Goal: Book appointment/travel/reservation

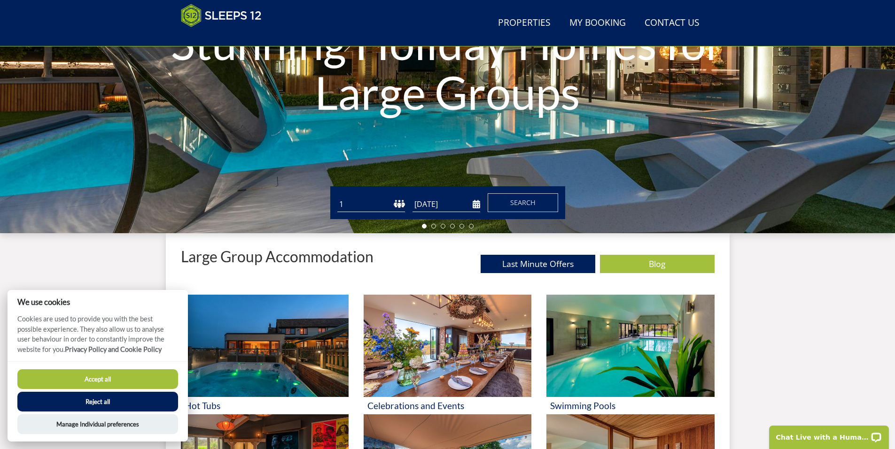
scroll to position [215, 0]
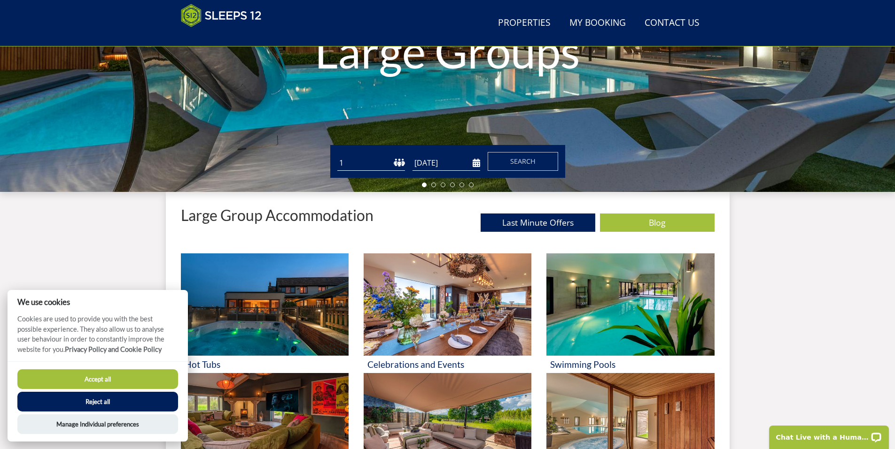
click at [398, 161] on select "1 2 3 4 5 6 7 8 9 10 11 12 13 14 15 16 17 18 19 20 21 22 23 24 25 26 27 28 29 3…" at bounding box center [371, 162] width 68 height 15
select select "10"
click at [337, 155] on select "1 2 3 4 5 6 7 8 9 10 11 12 13 14 15 16 17 18 19 20 21 22 23 24 25 26 27 28 29 3…" at bounding box center [371, 162] width 68 height 15
click at [476, 163] on input "[DATE]" at bounding box center [446, 162] width 68 height 15
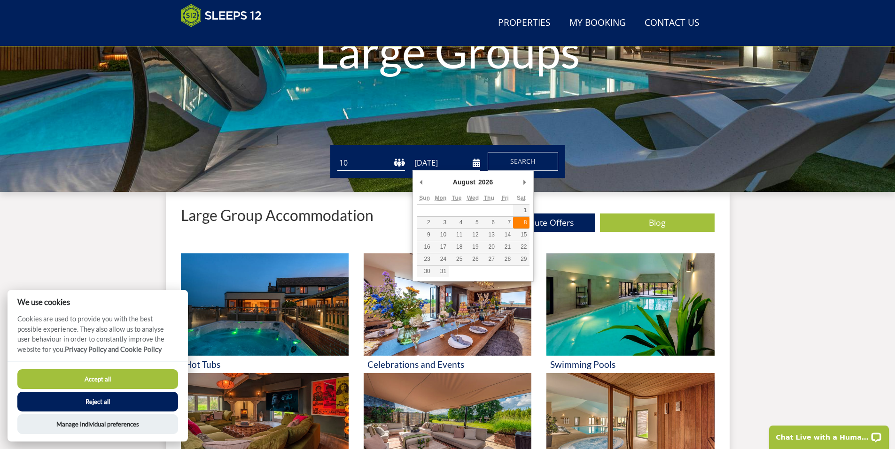
type input "[DATE]"
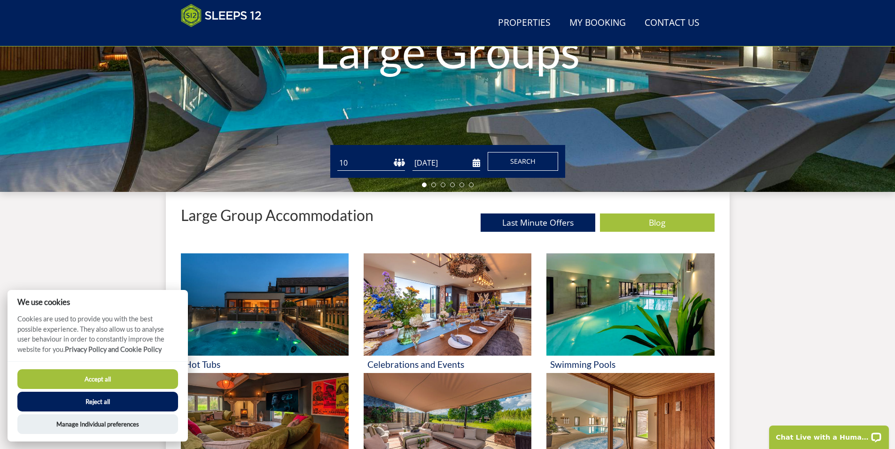
click at [519, 165] on span "Search" at bounding box center [522, 161] width 25 height 9
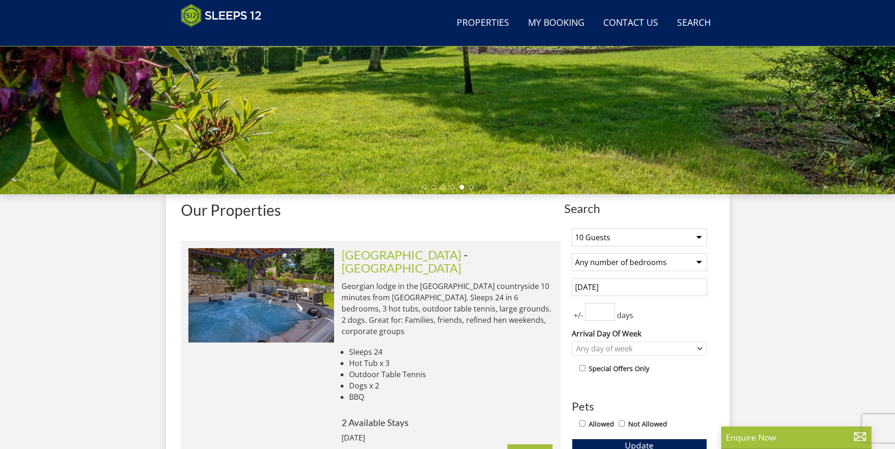
scroll to position [216, 0]
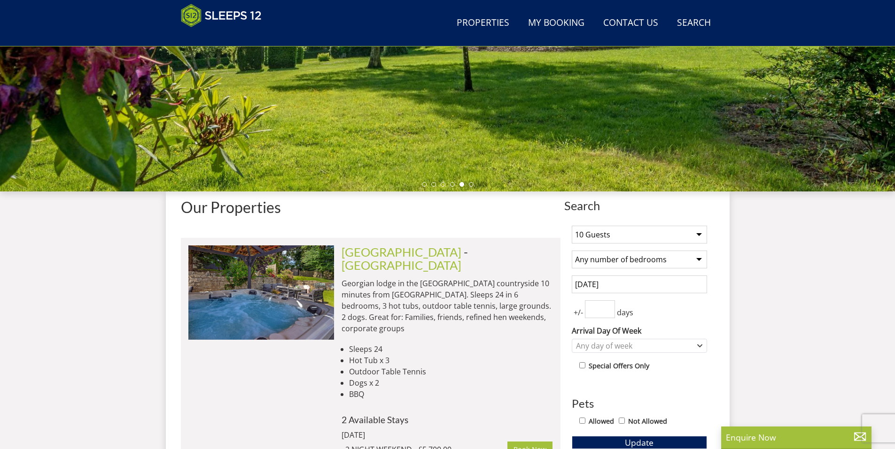
click at [700, 261] on select "Any number of bedrooms 4 Bedrooms 5 Bedrooms 6 Bedrooms 7 Bedrooms 8 Bedrooms 9…" at bounding box center [639, 260] width 135 height 18
select select "6"
click at [572, 251] on select "Any number of bedrooms 4 Bedrooms 5 Bedrooms 6 Bedrooms 7 Bedrooms 8 Bedrooms 9…" at bounding box center [639, 260] width 135 height 18
click at [609, 305] on input "1" at bounding box center [600, 310] width 30 height 18
type input "2"
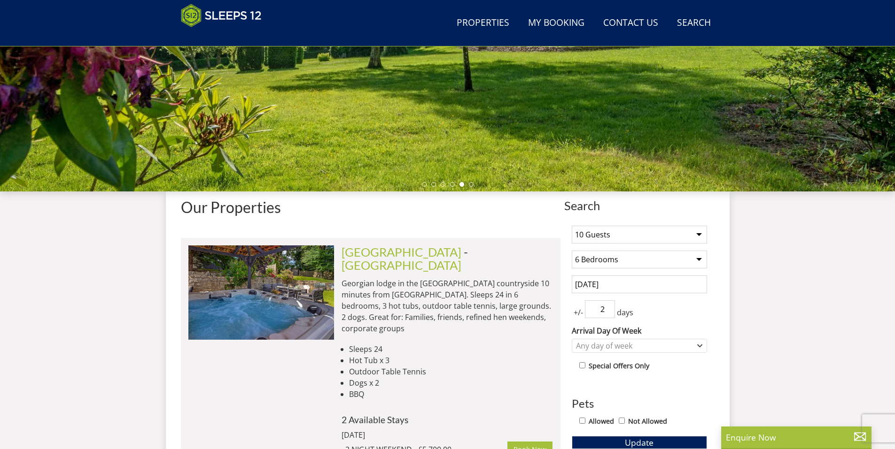
click at [609, 305] on input "2" at bounding box center [600, 310] width 30 height 18
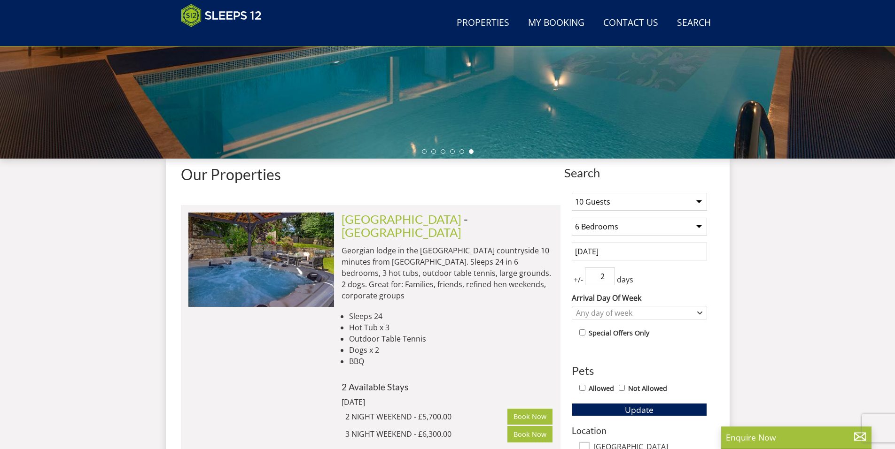
scroll to position [278, 0]
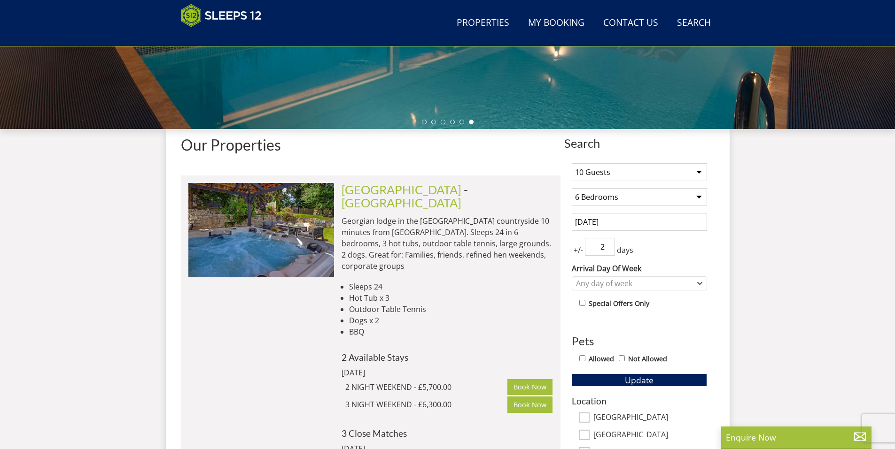
click at [583, 360] on input "Allowed" at bounding box center [582, 358] width 6 height 6
checkbox input "true"
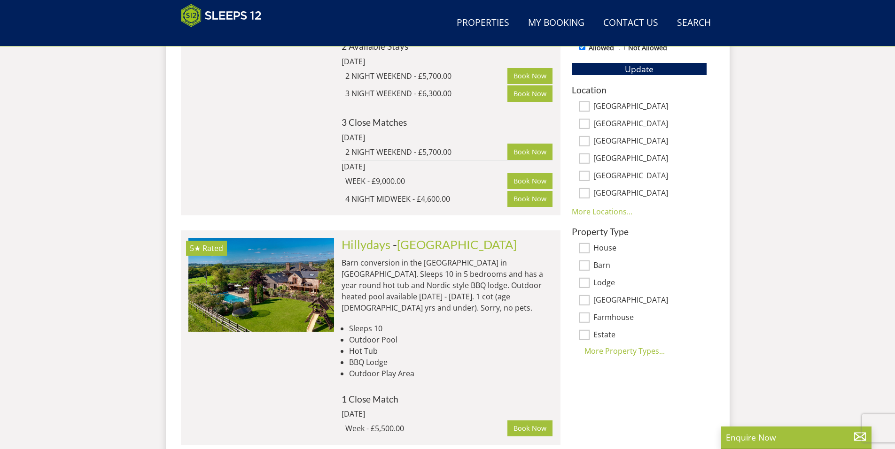
scroll to position [591, 0]
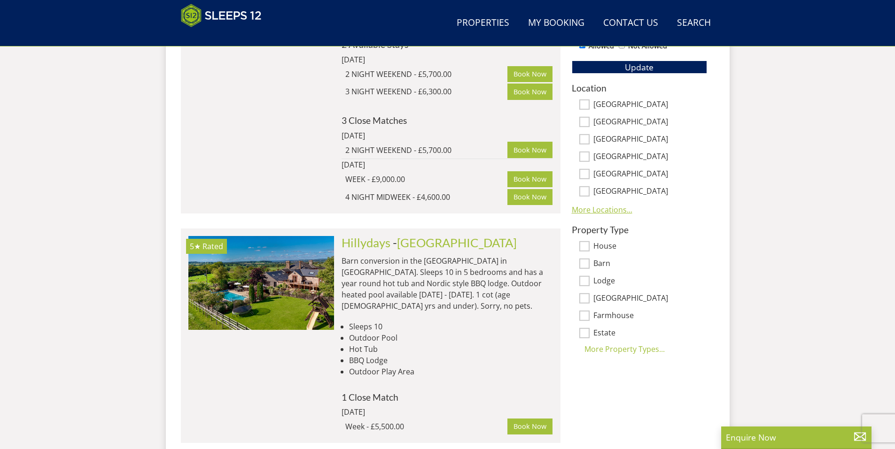
click at [596, 209] on link "More Locations..." at bounding box center [602, 210] width 61 height 10
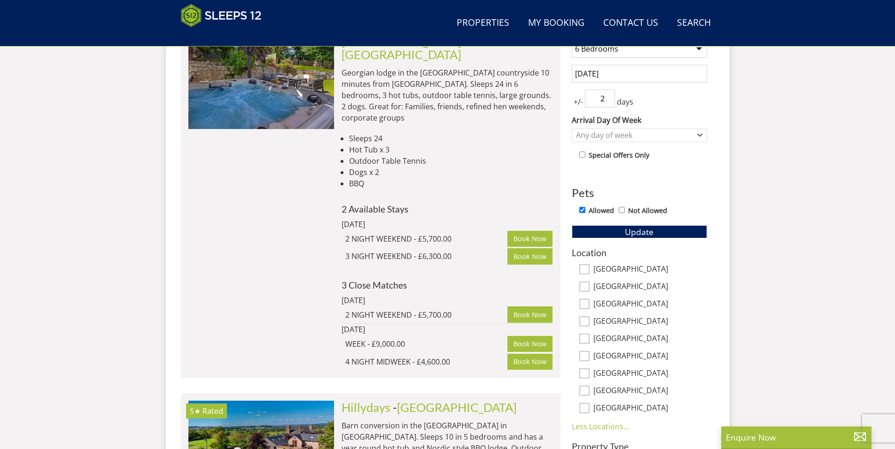
scroll to position [340, 0]
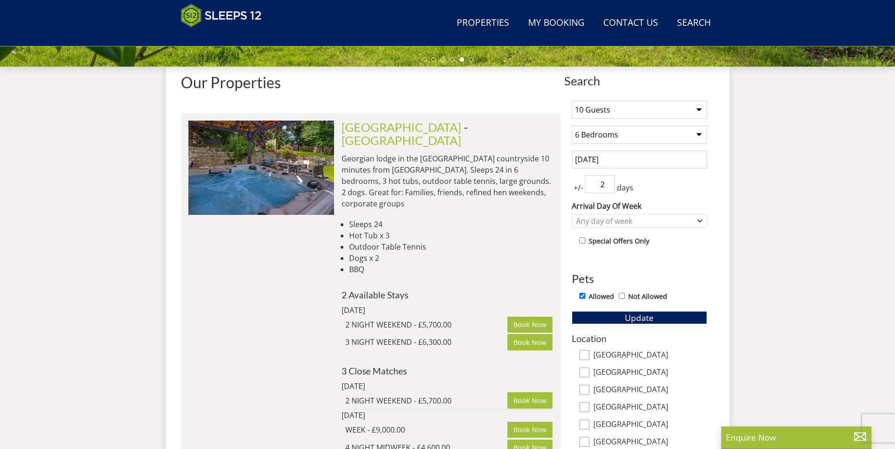
click at [623, 318] on button "Update" at bounding box center [639, 317] width 135 height 13
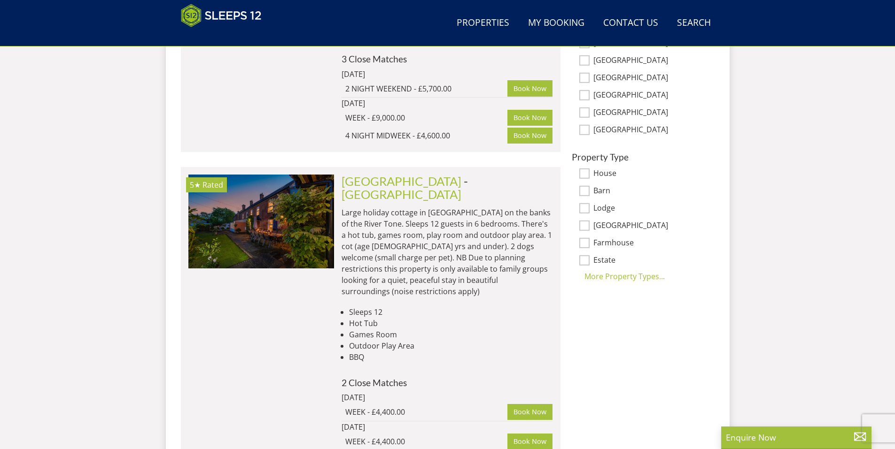
scroll to position [654, 0]
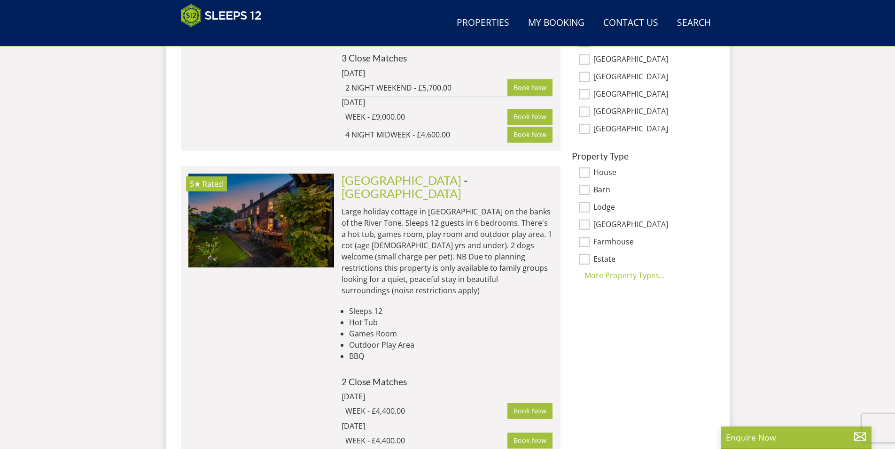
click at [410, 224] on p "Large holiday cottage in [GEOGRAPHIC_DATA] on the banks of the River Tone. Slee…" at bounding box center [446, 251] width 211 height 90
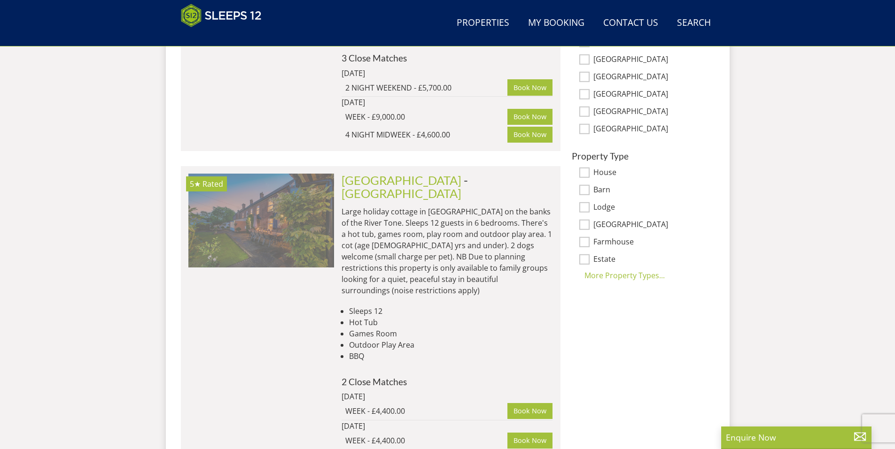
click at [295, 222] on img at bounding box center [261, 221] width 146 height 94
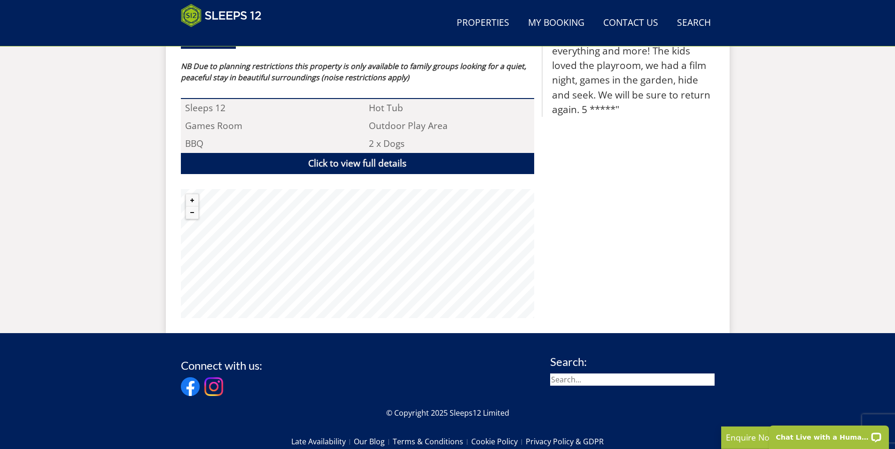
scroll to position [718, 0]
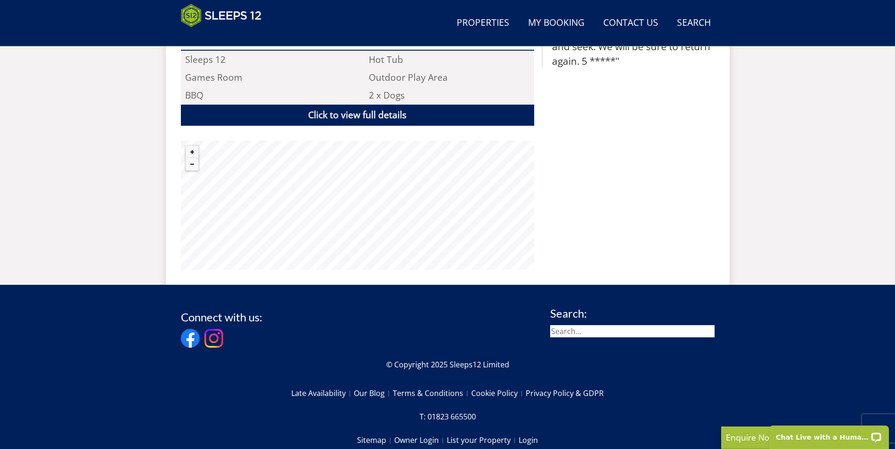
select select "6"
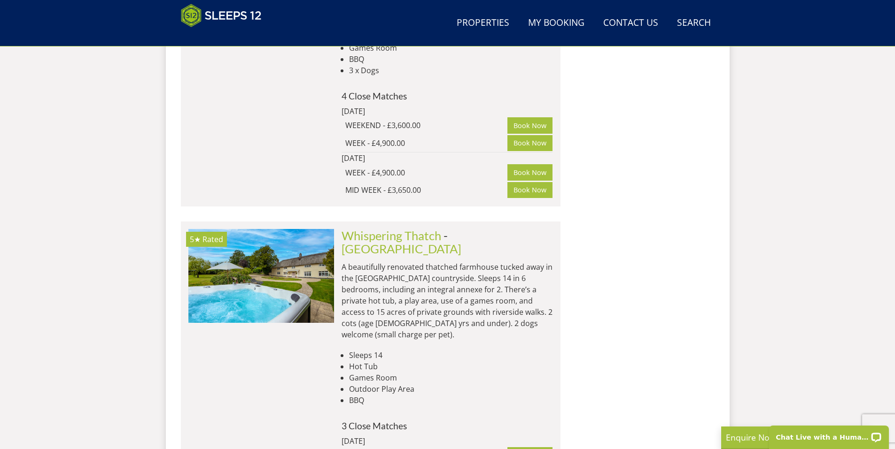
scroll to position [2658, 0]
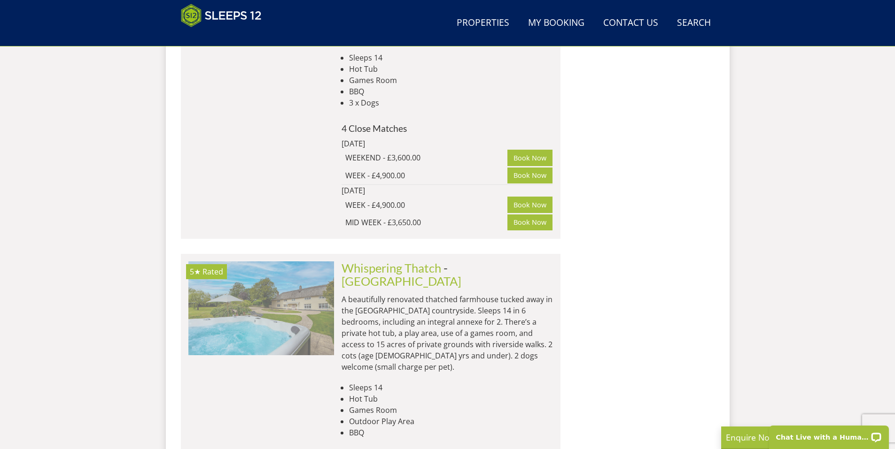
click at [254, 262] on img at bounding box center [261, 309] width 146 height 94
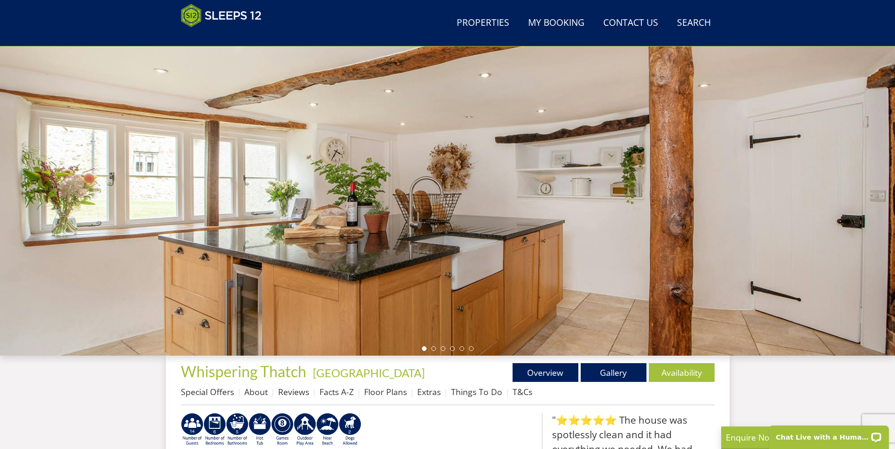
scroll to position [87, 0]
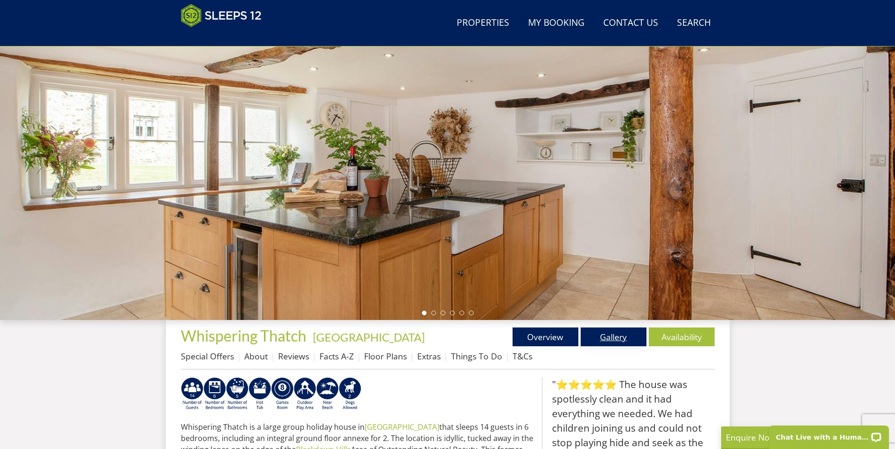
click at [610, 336] on link "Gallery" at bounding box center [613, 337] width 66 height 19
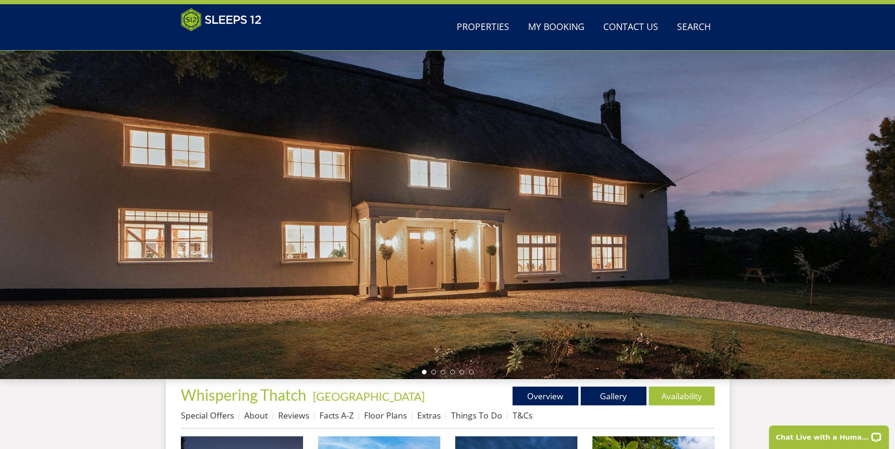
click at [864, 214] on div at bounding box center [447, 215] width 895 height 329
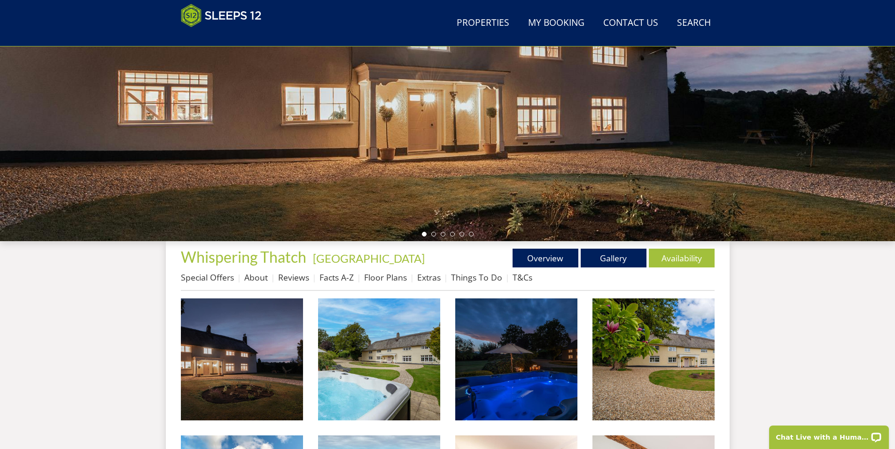
scroll to position [216, 0]
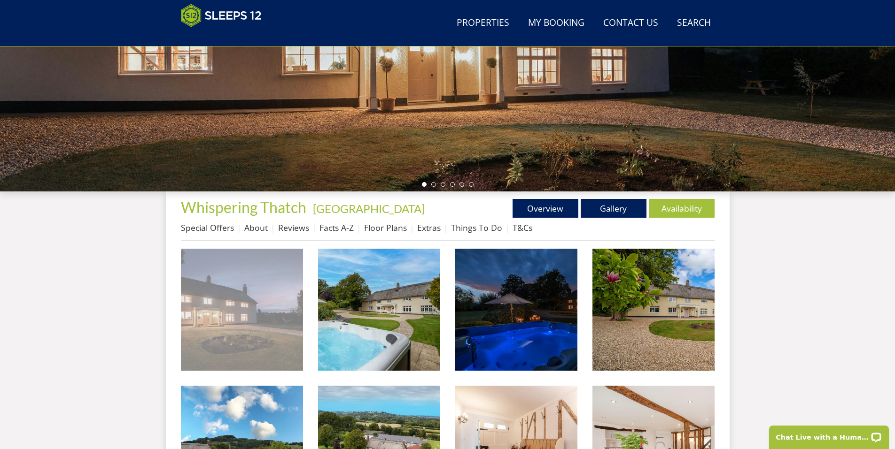
click at [282, 303] on img at bounding box center [242, 310] width 122 height 122
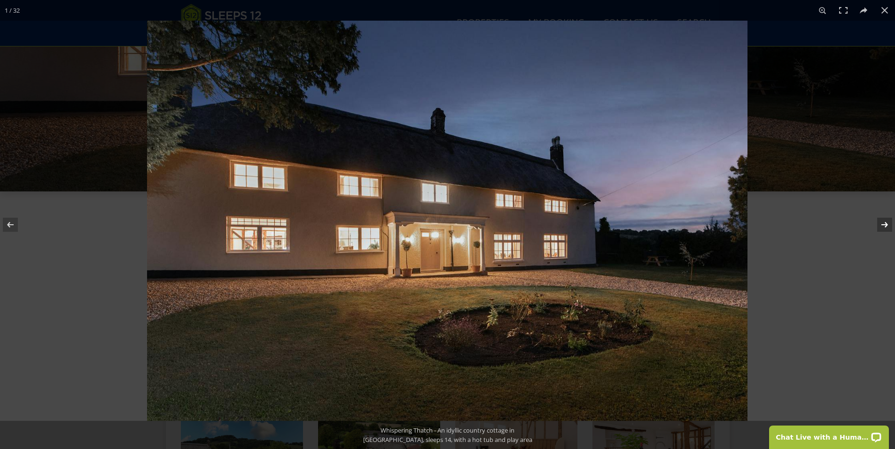
click at [882, 224] on button at bounding box center [878, 224] width 33 height 47
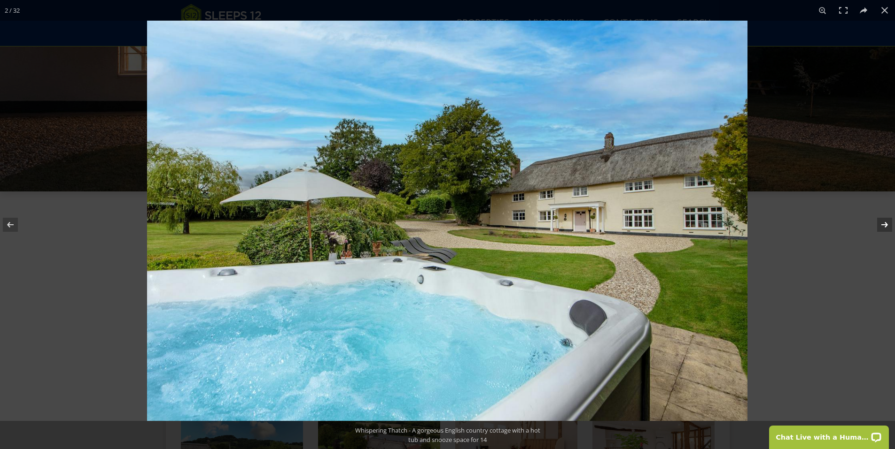
click at [882, 226] on button at bounding box center [878, 224] width 33 height 47
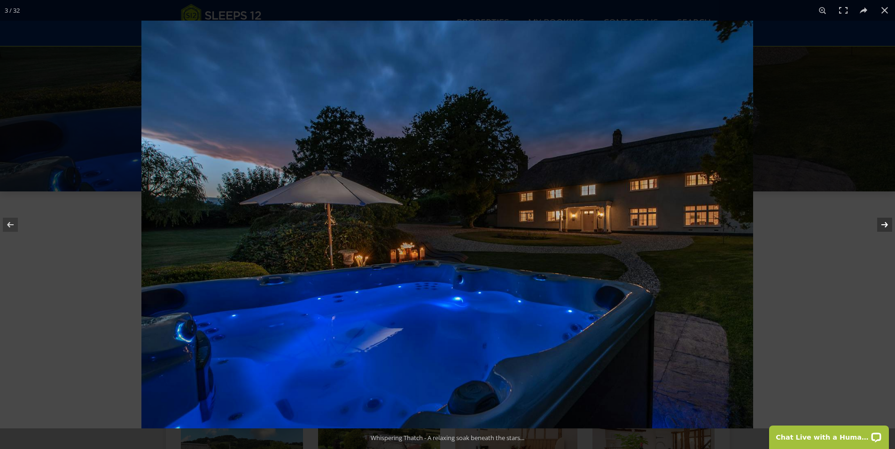
click at [882, 226] on button at bounding box center [878, 224] width 33 height 47
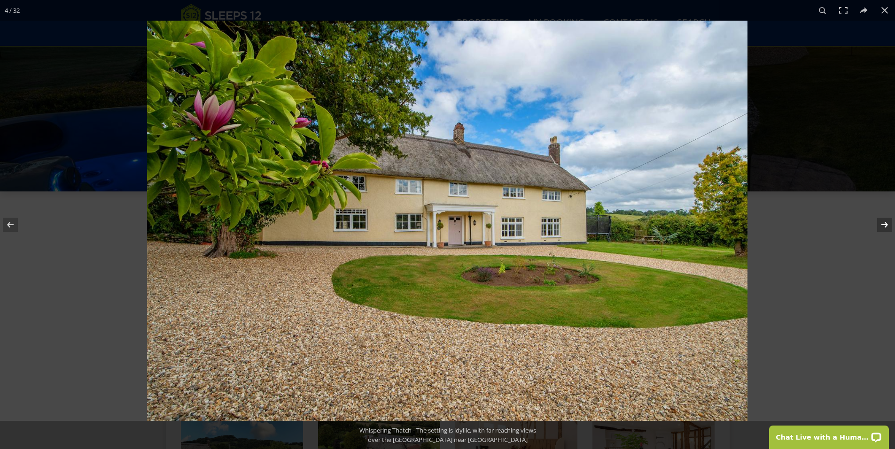
click at [882, 226] on button at bounding box center [878, 224] width 33 height 47
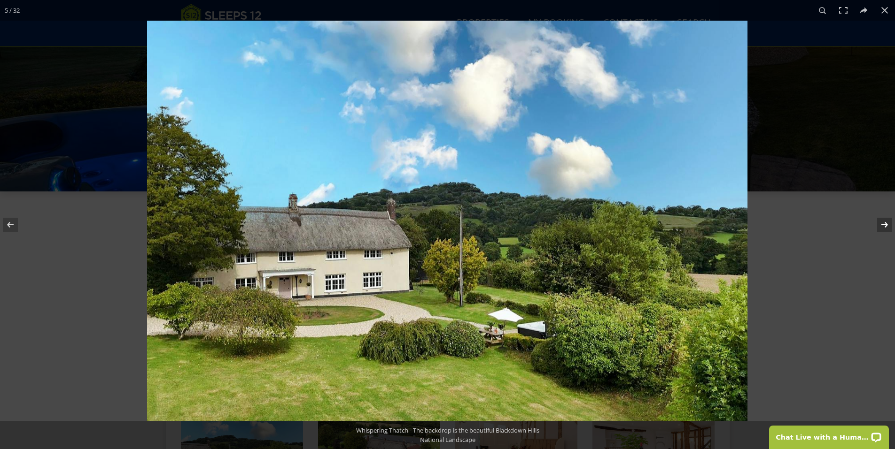
click at [882, 226] on button at bounding box center [878, 224] width 33 height 47
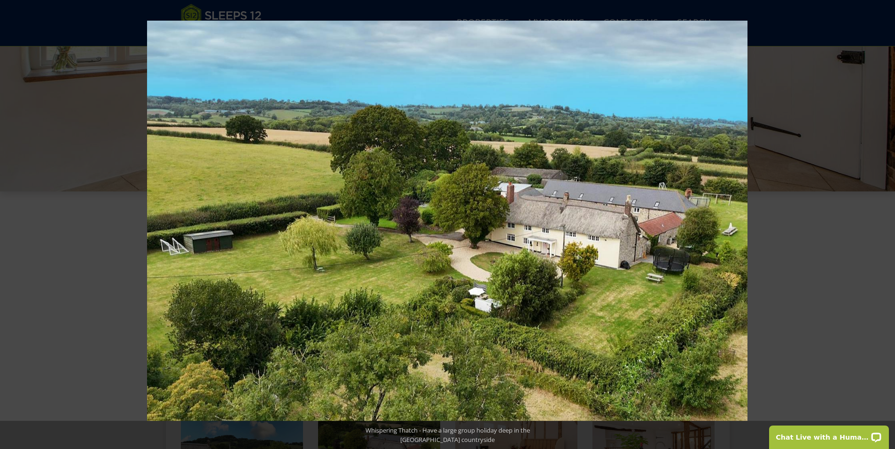
click at [882, 226] on button at bounding box center [878, 224] width 33 height 47
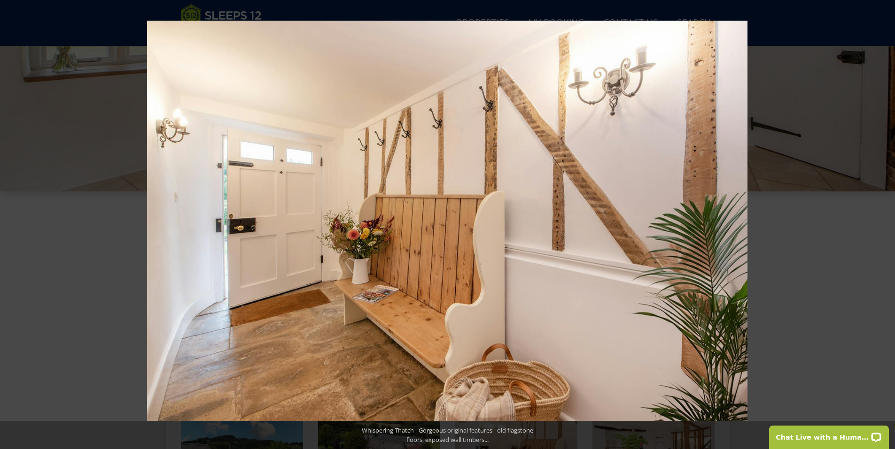
click at [882, 226] on button at bounding box center [878, 224] width 33 height 47
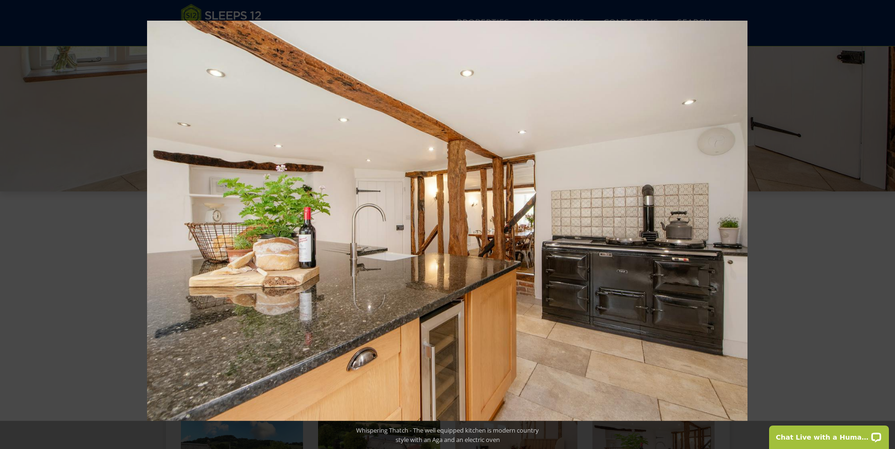
click at [882, 226] on button at bounding box center [878, 224] width 33 height 47
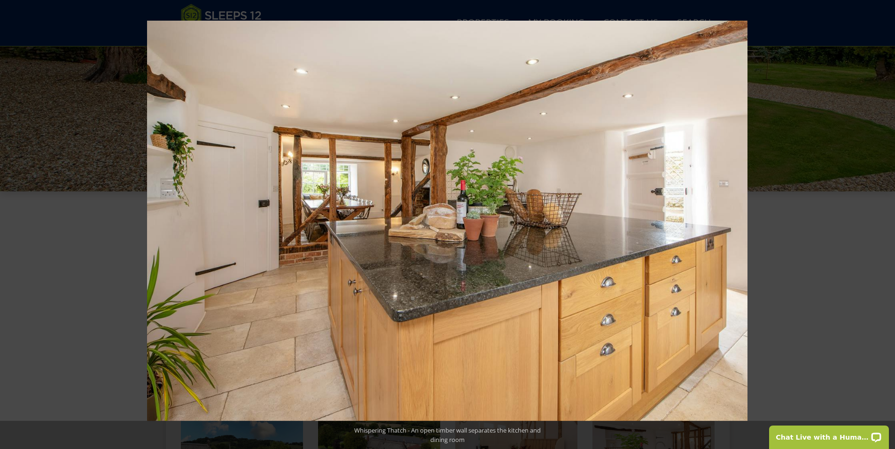
click at [882, 226] on button at bounding box center [878, 224] width 33 height 47
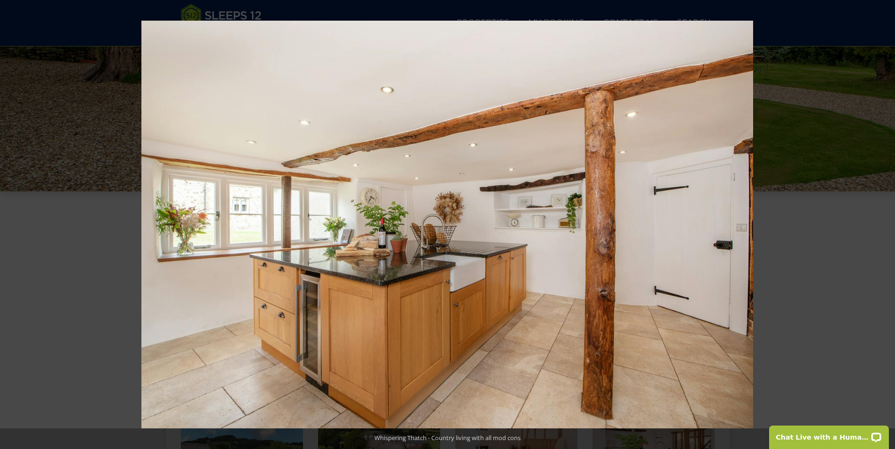
click at [882, 226] on button at bounding box center [878, 224] width 33 height 47
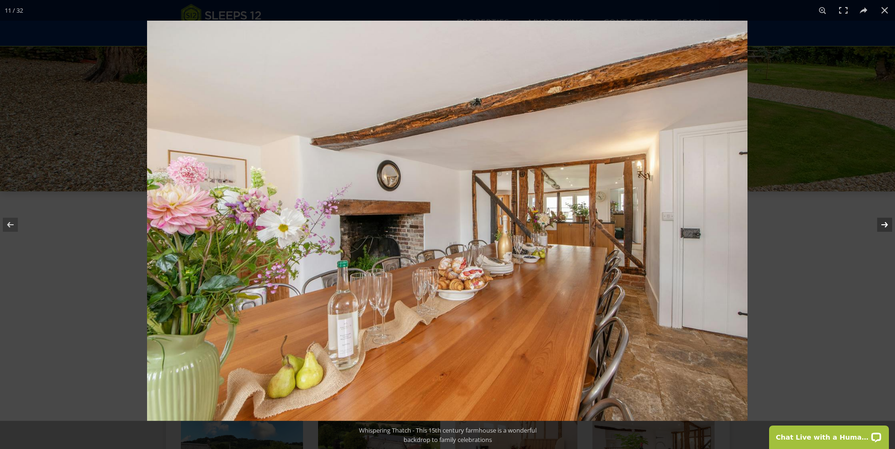
click at [882, 226] on button at bounding box center [878, 224] width 33 height 47
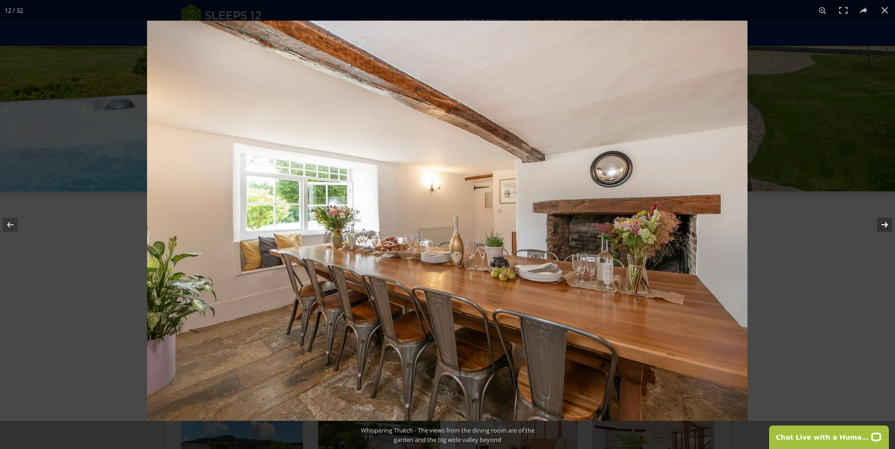
click at [882, 226] on button at bounding box center [878, 224] width 33 height 47
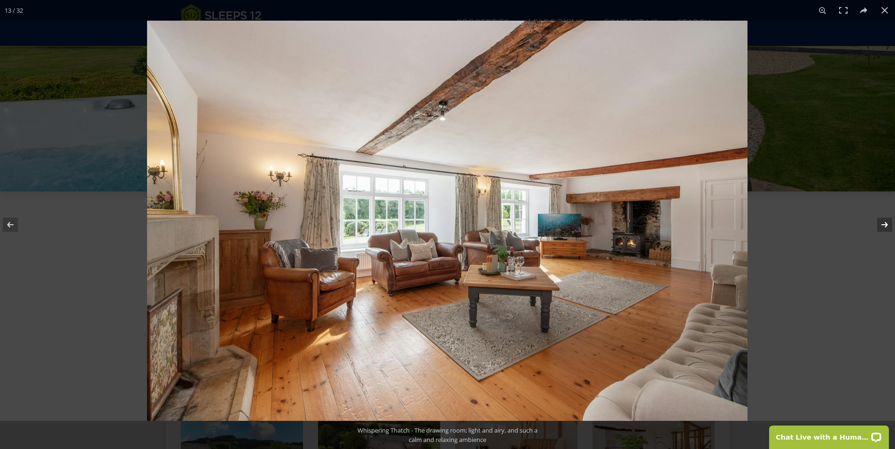
click at [882, 226] on button at bounding box center [878, 224] width 33 height 47
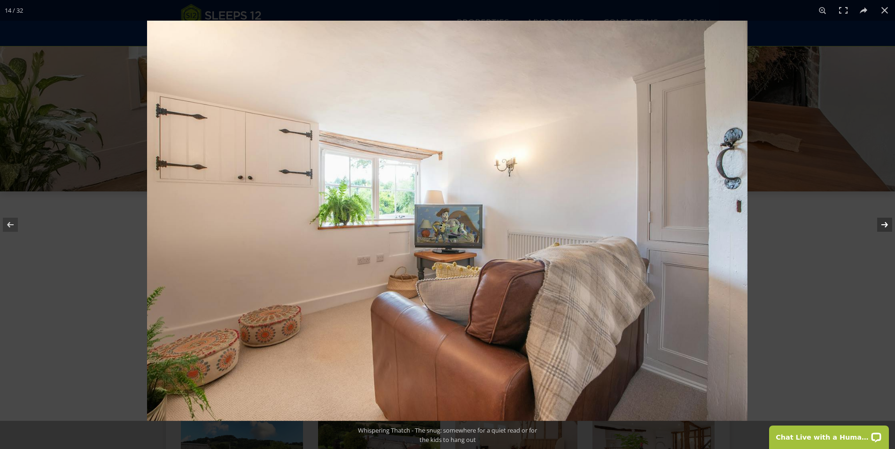
click at [882, 226] on button at bounding box center [878, 224] width 33 height 47
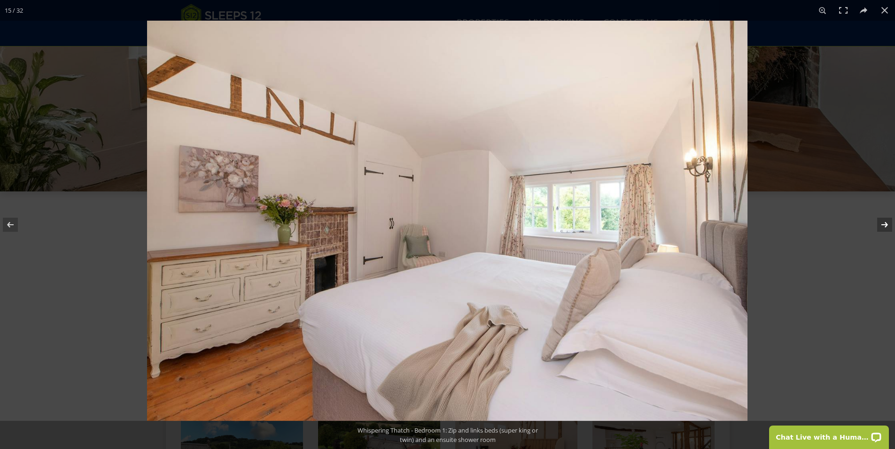
click at [883, 226] on button at bounding box center [878, 224] width 33 height 47
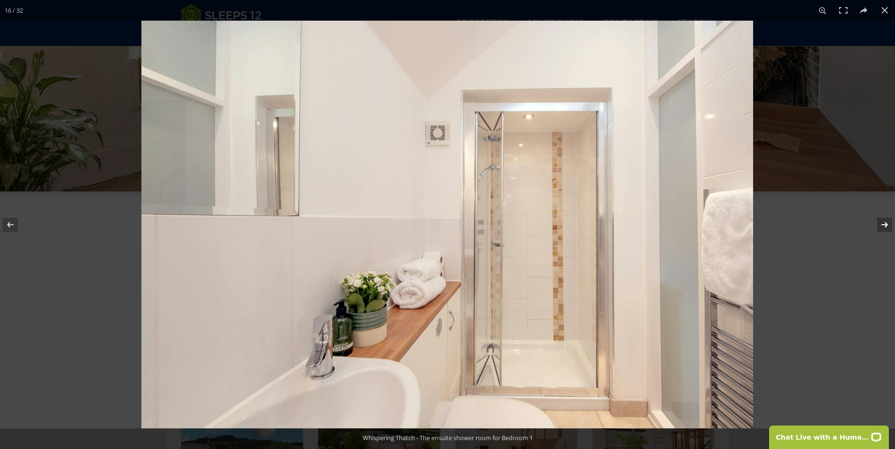
click at [883, 226] on button at bounding box center [878, 224] width 33 height 47
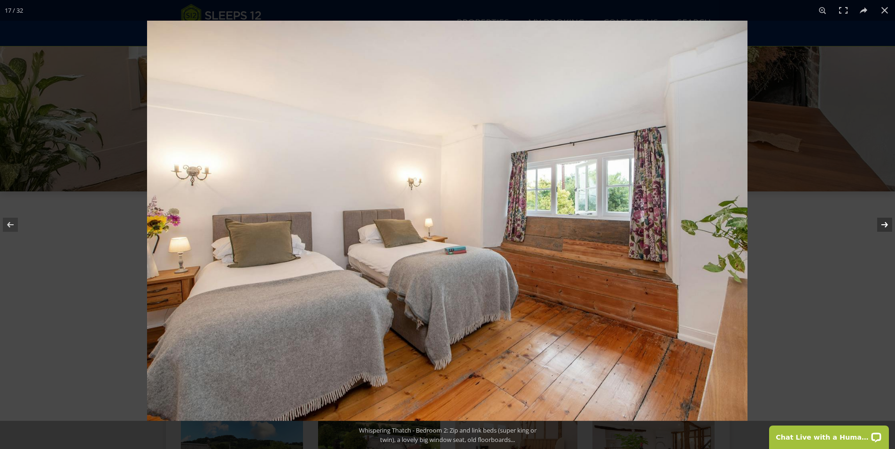
click at [883, 226] on button at bounding box center [878, 224] width 33 height 47
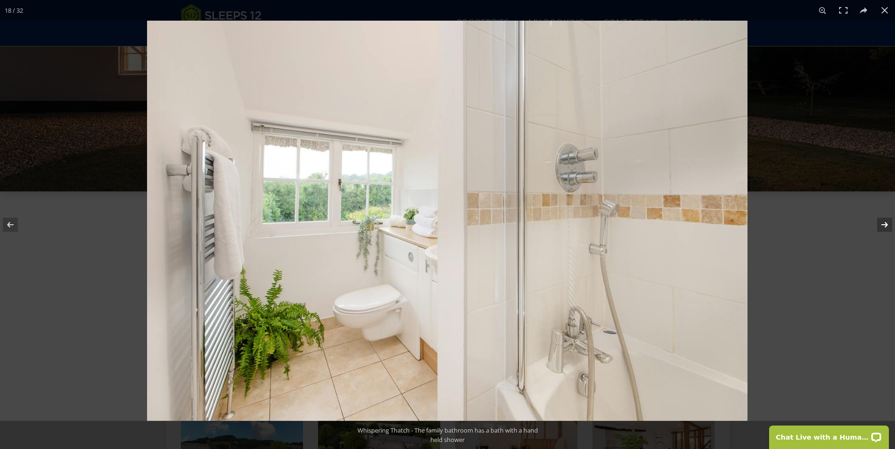
click at [883, 226] on button at bounding box center [878, 224] width 33 height 47
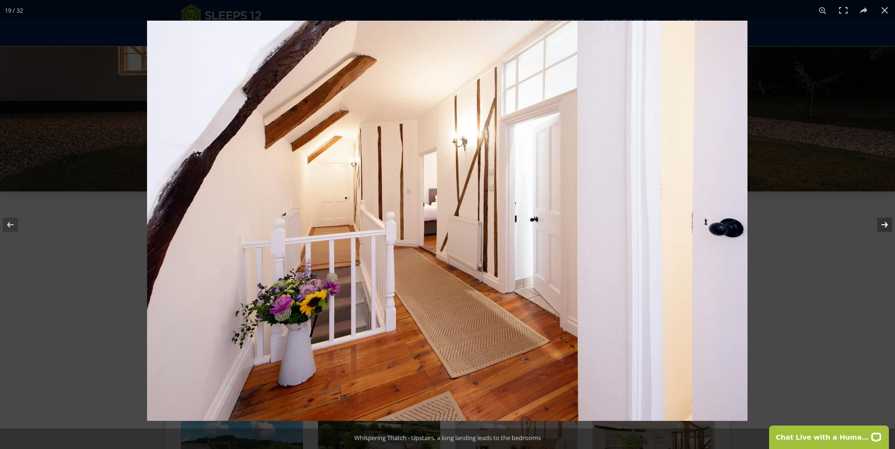
click at [883, 226] on button at bounding box center [878, 224] width 33 height 47
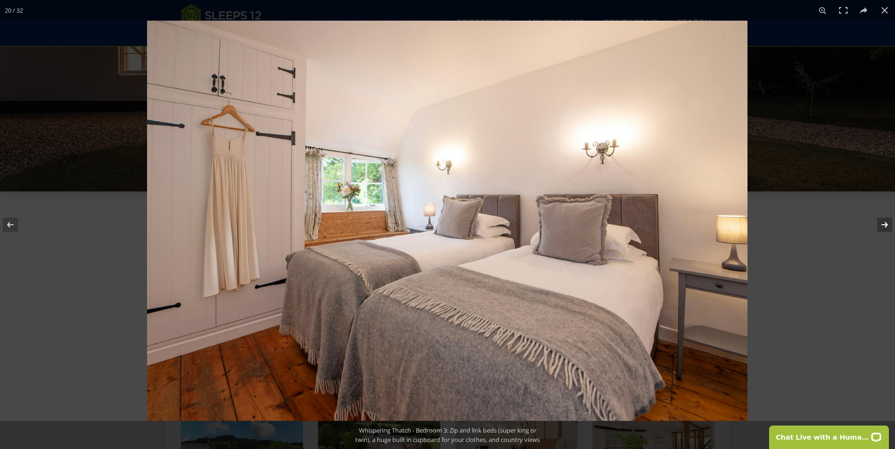
click at [883, 226] on button at bounding box center [878, 224] width 33 height 47
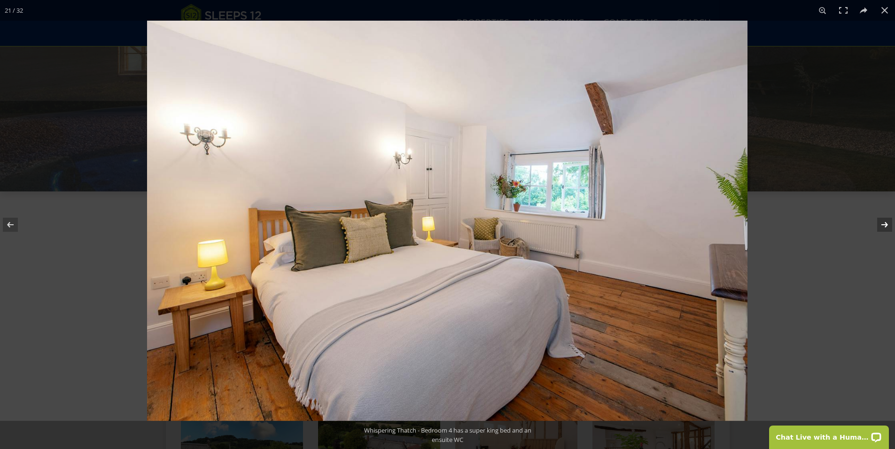
click at [883, 226] on button at bounding box center [878, 224] width 33 height 47
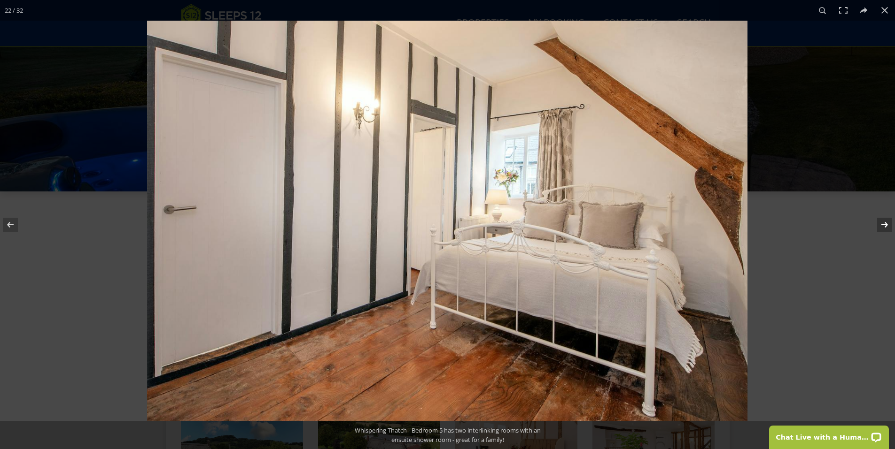
click at [884, 227] on button at bounding box center [878, 224] width 33 height 47
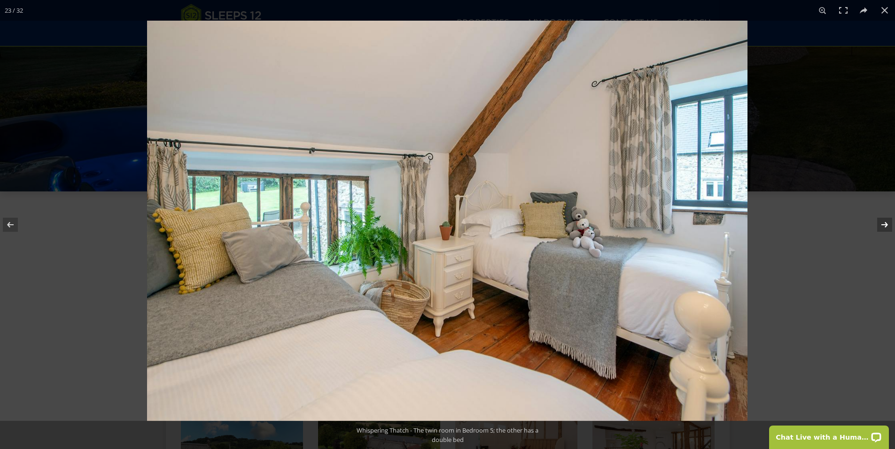
click at [884, 227] on button at bounding box center [878, 224] width 33 height 47
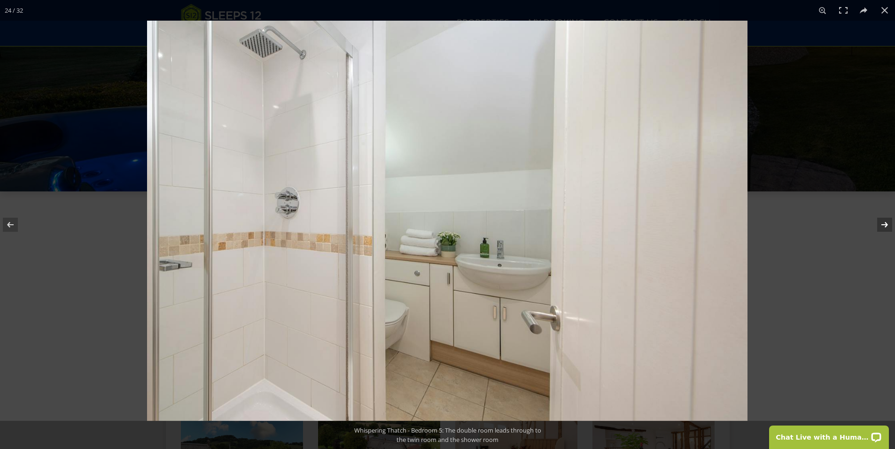
click at [884, 227] on button at bounding box center [878, 224] width 33 height 47
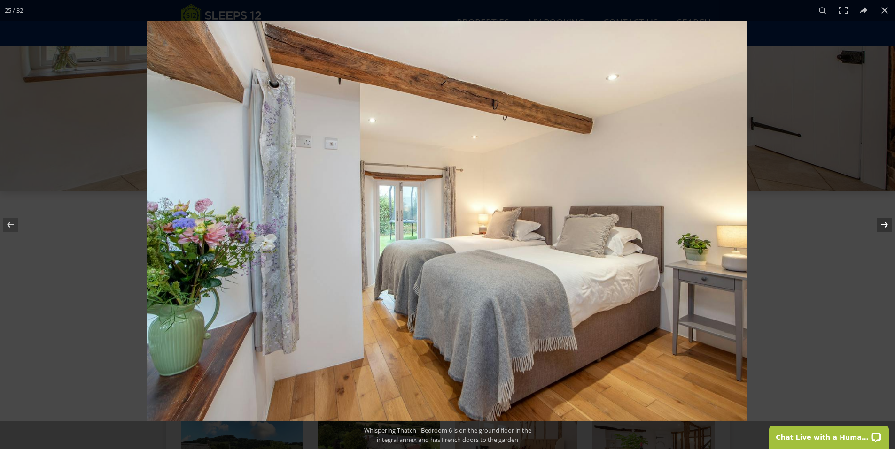
click at [884, 227] on button at bounding box center [878, 224] width 33 height 47
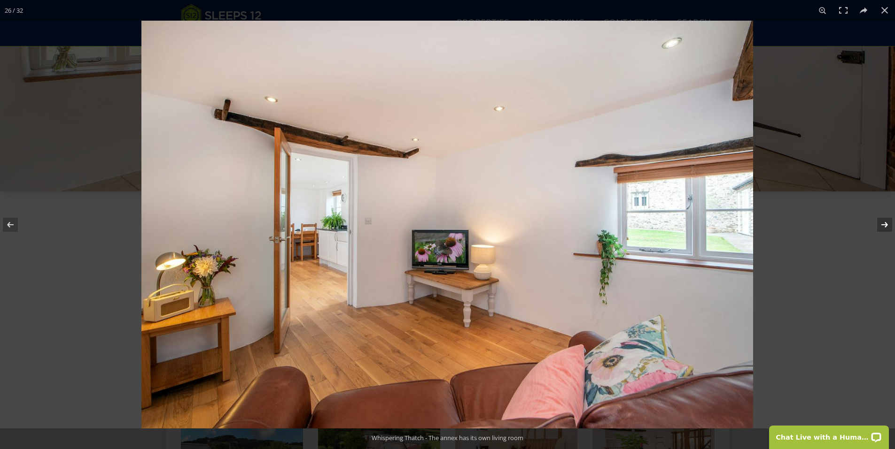
click at [884, 227] on button at bounding box center [878, 224] width 33 height 47
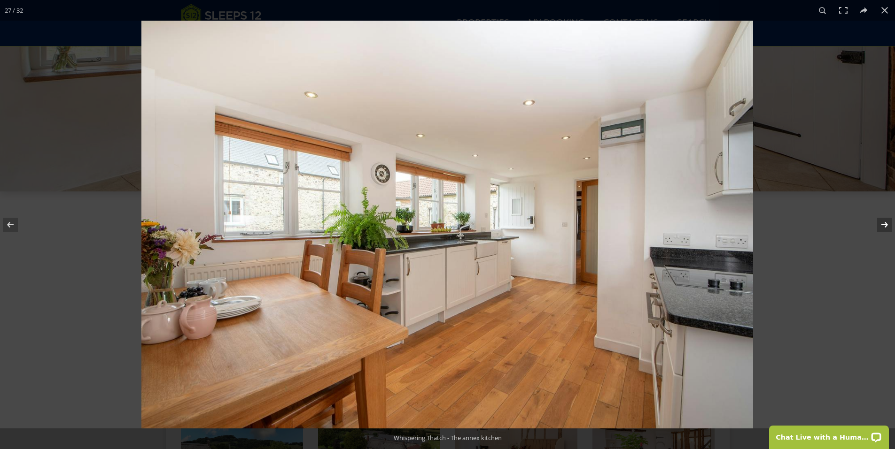
click at [884, 227] on button at bounding box center [878, 224] width 33 height 47
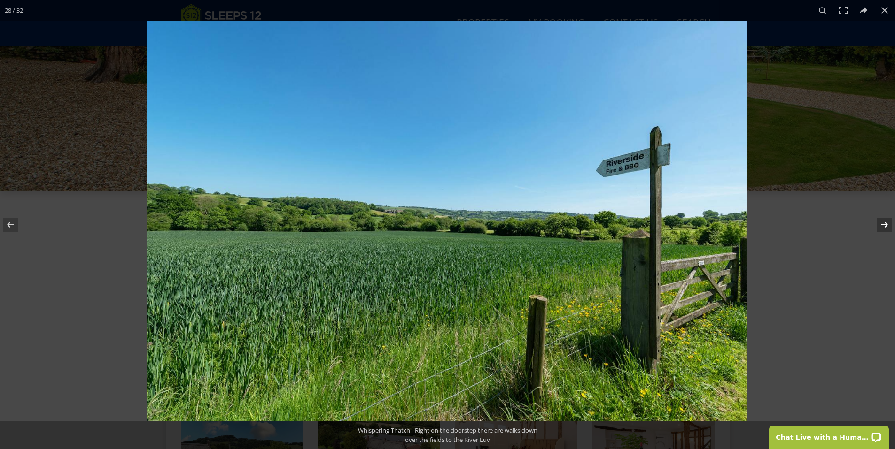
click at [884, 227] on button at bounding box center [878, 224] width 33 height 47
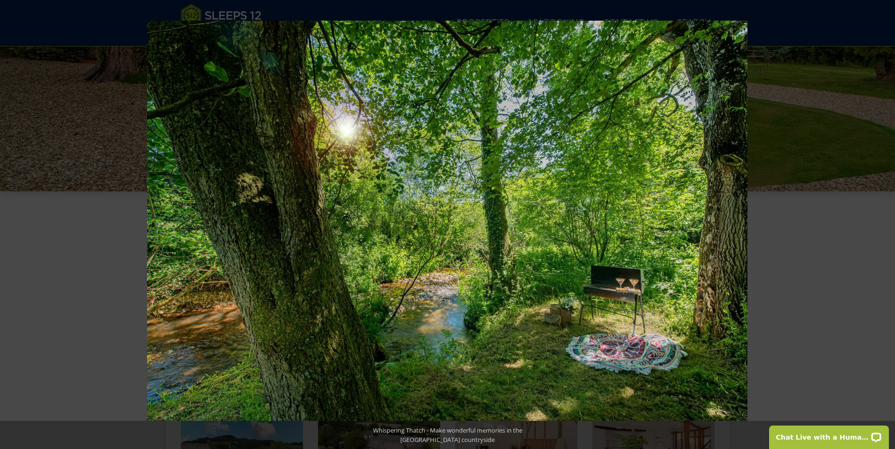
click at [884, 227] on button at bounding box center [878, 224] width 33 height 47
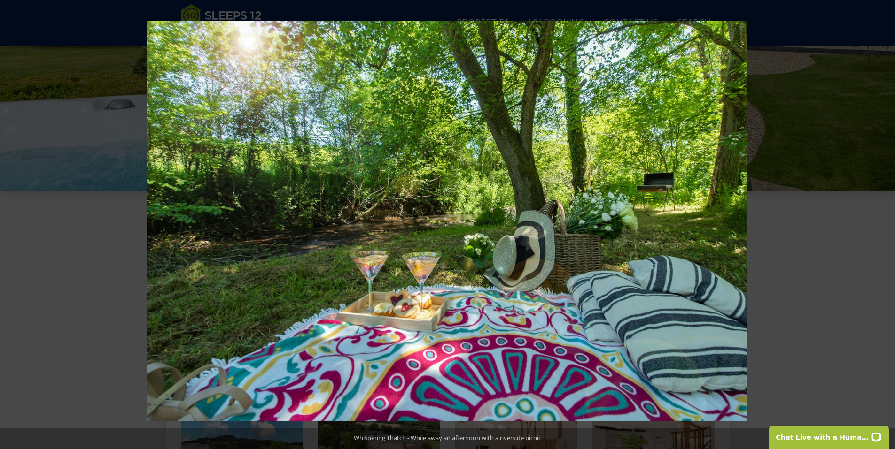
click at [884, 227] on button at bounding box center [878, 224] width 33 height 47
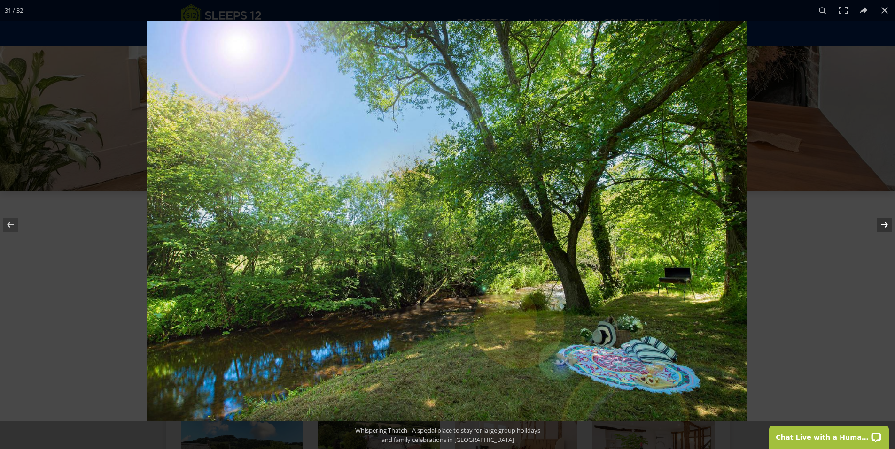
click at [884, 227] on button at bounding box center [878, 224] width 33 height 47
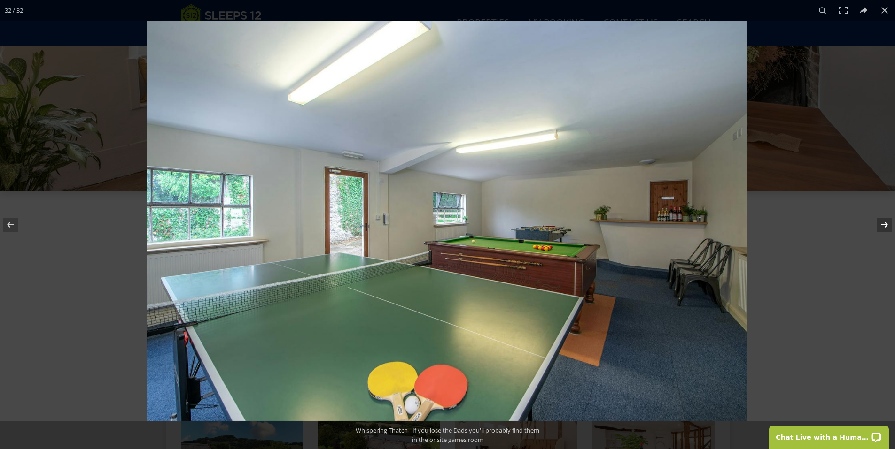
click at [884, 227] on button at bounding box center [878, 224] width 33 height 47
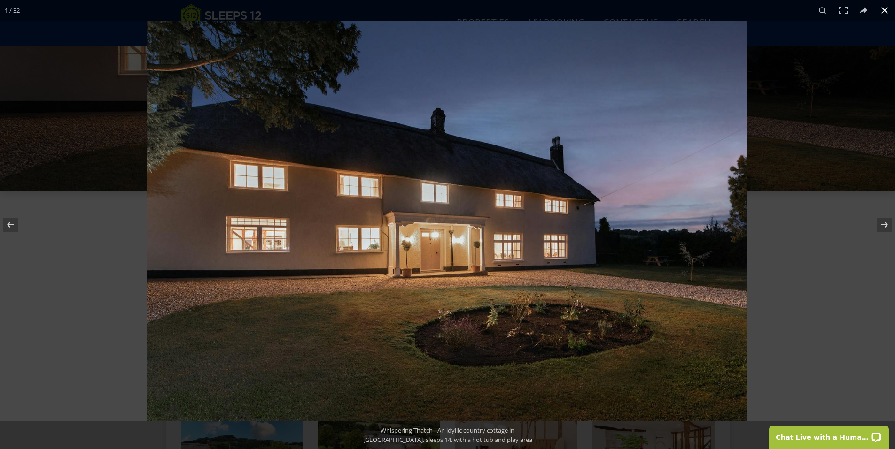
click at [883, 9] on button at bounding box center [884, 10] width 21 height 21
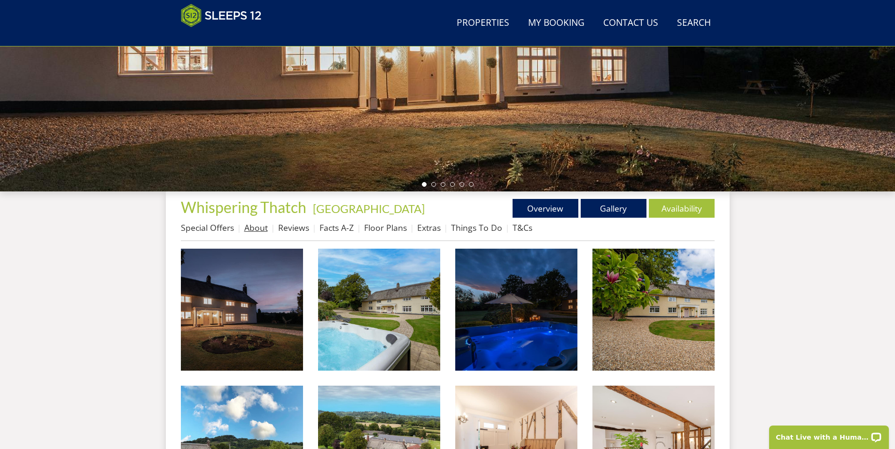
click at [261, 229] on link "About" at bounding box center [255, 227] width 23 height 11
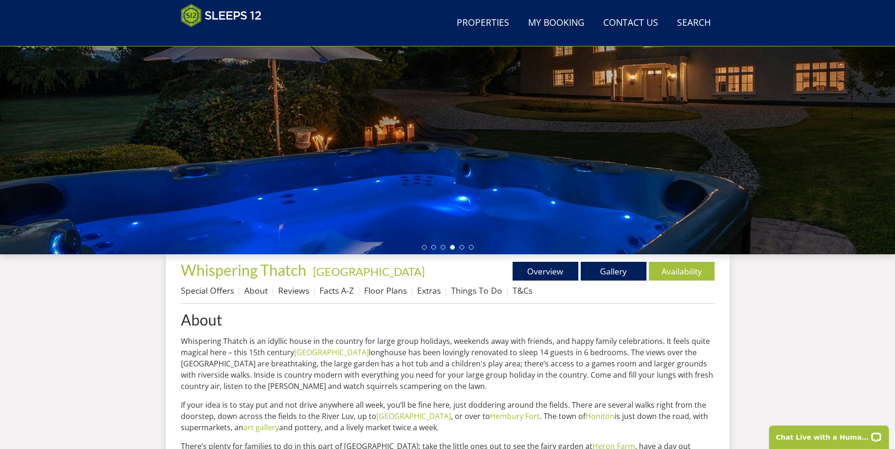
scroll to position [215, 0]
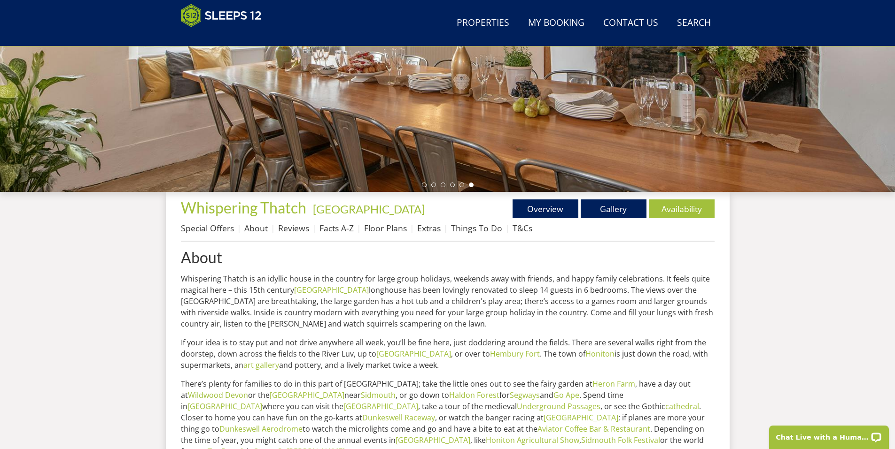
click at [388, 229] on link "Floor Plans" at bounding box center [385, 228] width 43 height 11
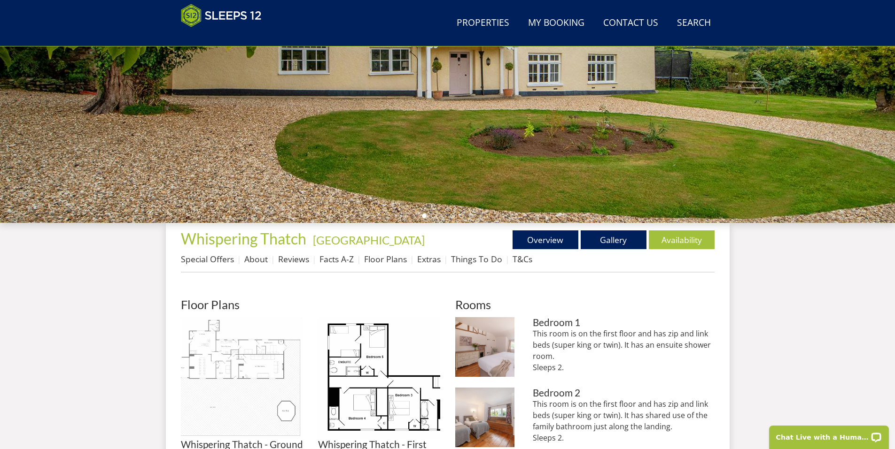
scroll to position [155, 0]
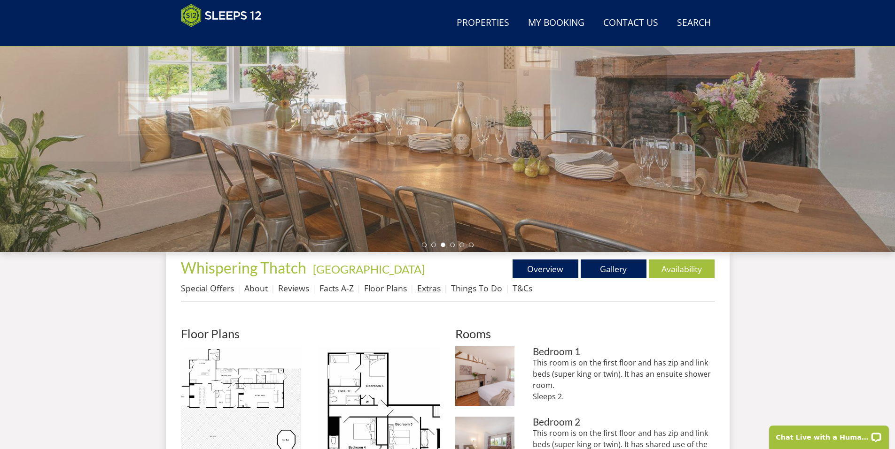
click at [431, 290] on link "Extras" at bounding box center [428, 288] width 23 height 11
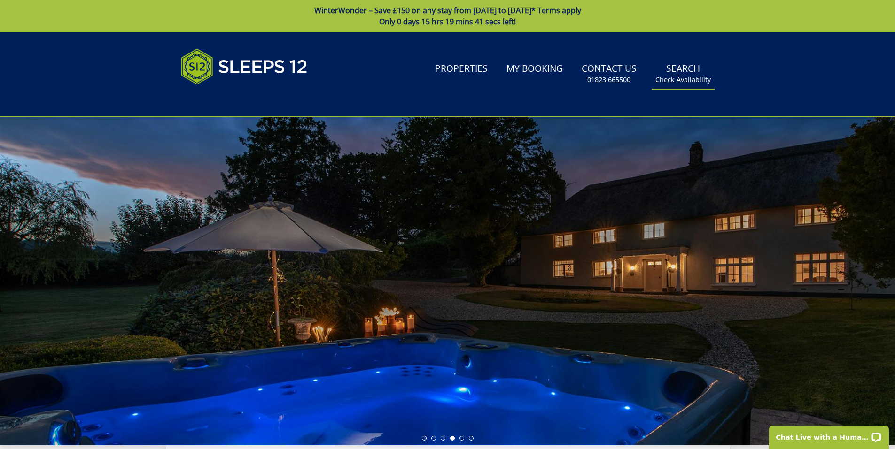
click at [685, 85] on link "Search Check Availability" at bounding box center [682, 74] width 63 height 31
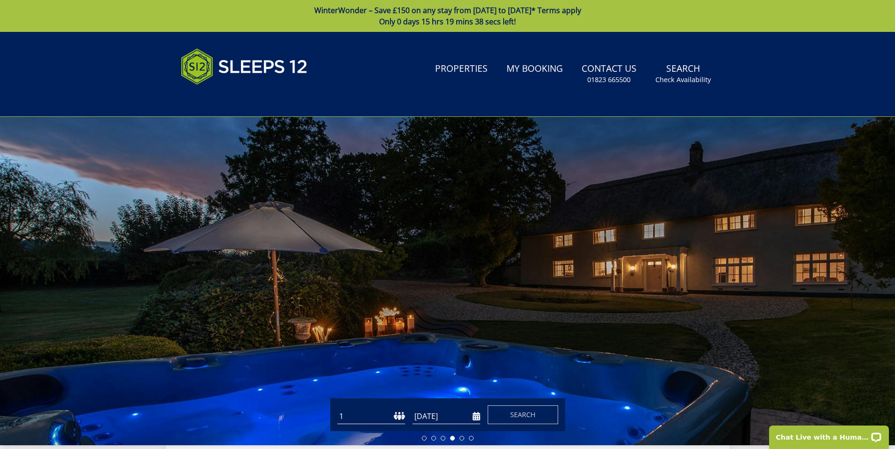
click at [396, 419] on select "1 2 3 4 5 6 7 8 9 10 11 12 13 14 15 16 17 18 19 20 21 22 23 24 25 26 27 28 29 3…" at bounding box center [371, 416] width 68 height 15
click at [505, 351] on div at bounding box center [447, 281] width 895 height 329
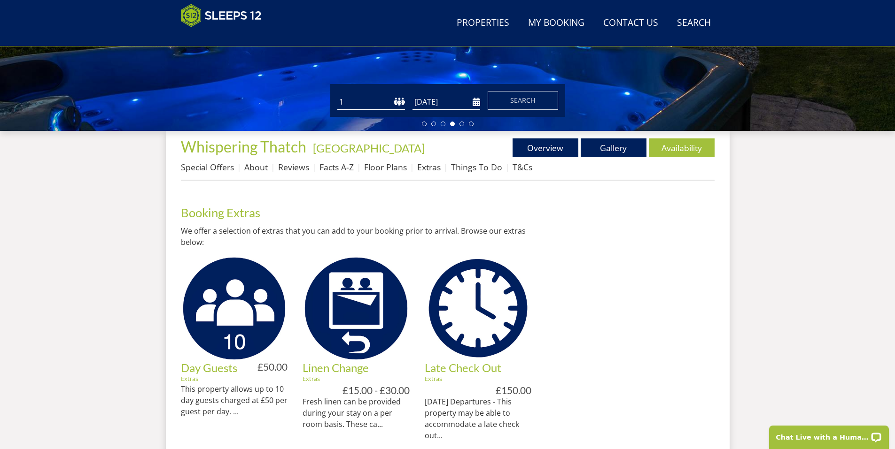
scroll to position [277, 0]
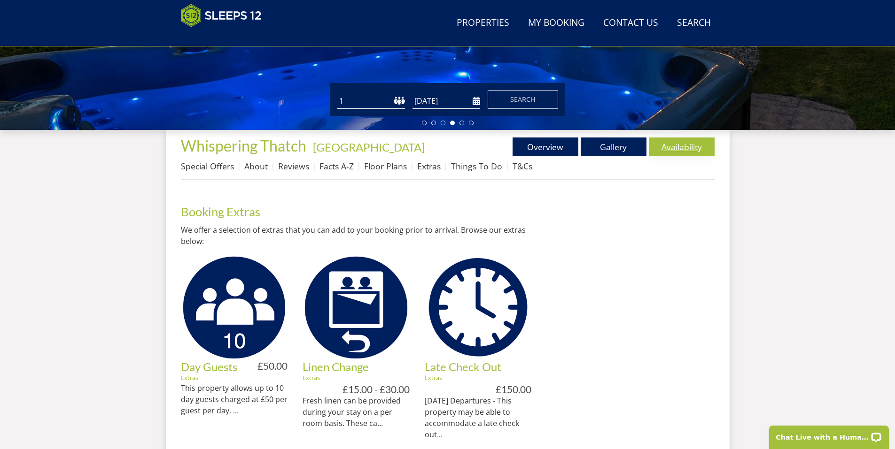
click at [687, 146] on link "Availability" at bounding box center [682, 147] width 66 height 19
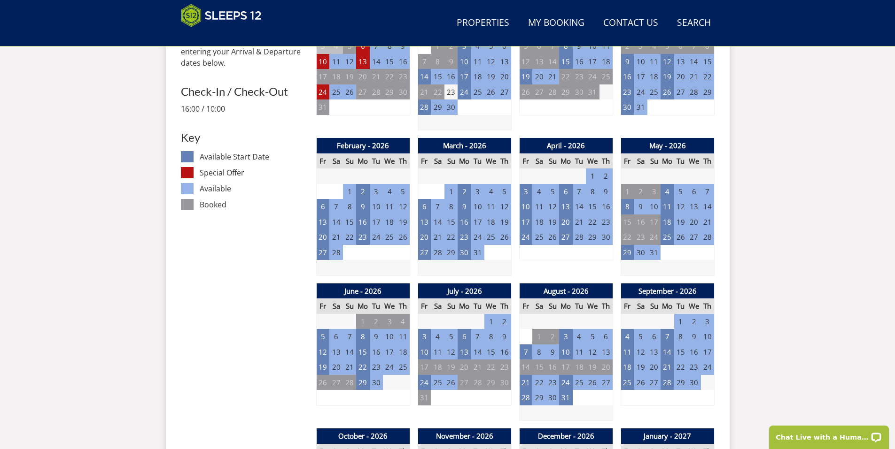
scroll to position [534, 0]
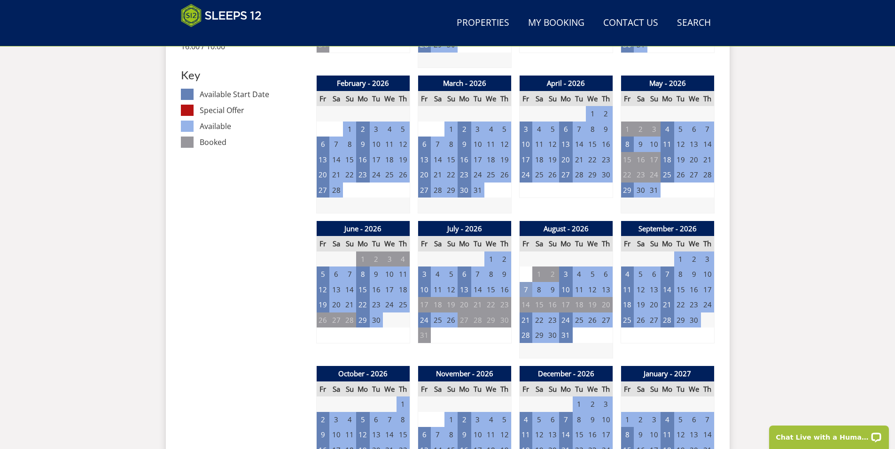
click at [526, 289] on td "7" at bounding box center [525, 289] width 13 height 15
click at [556, 311] on link at bounding box center [562, 309] width 16 height 16
click at [525, 290] on td "7" at bounding box center [525, 289] width 13 height 15
click at [807, 264] on div "Search Menu Properties My Booking Contact Us [PHONE_NUMBER] Search Check Availa…" at bounding box center [447, 444] width 895 height 1893
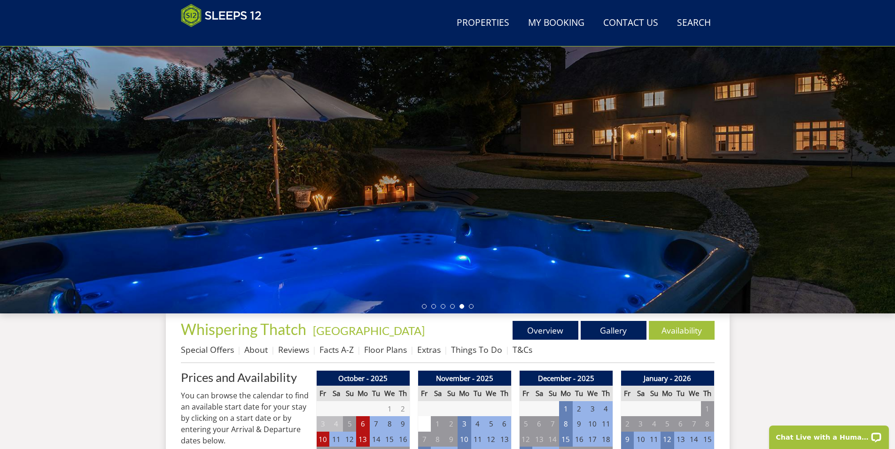
scroll to position [220, 0]
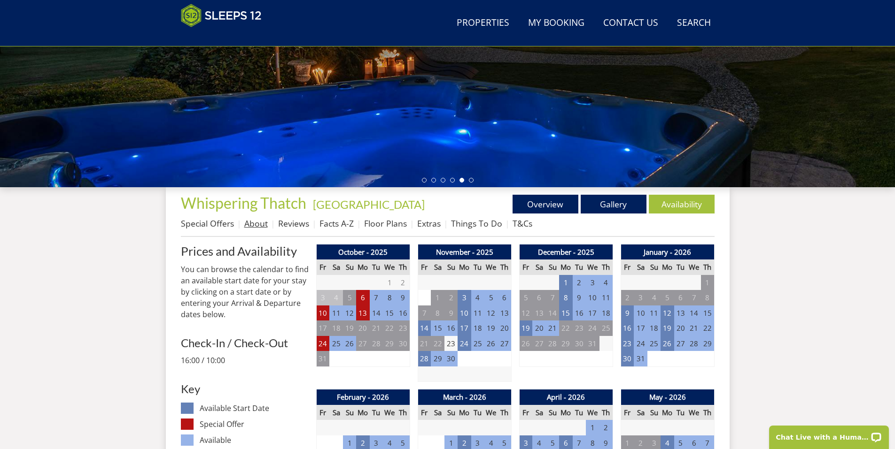
click at [256, 224] on link "About" at bounding box center [255, 223] width 23 height 11
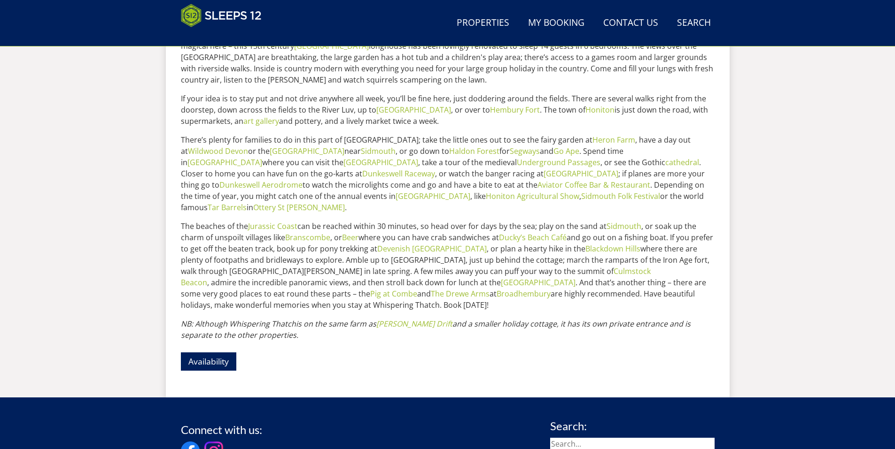
scroll to position [295, 0]
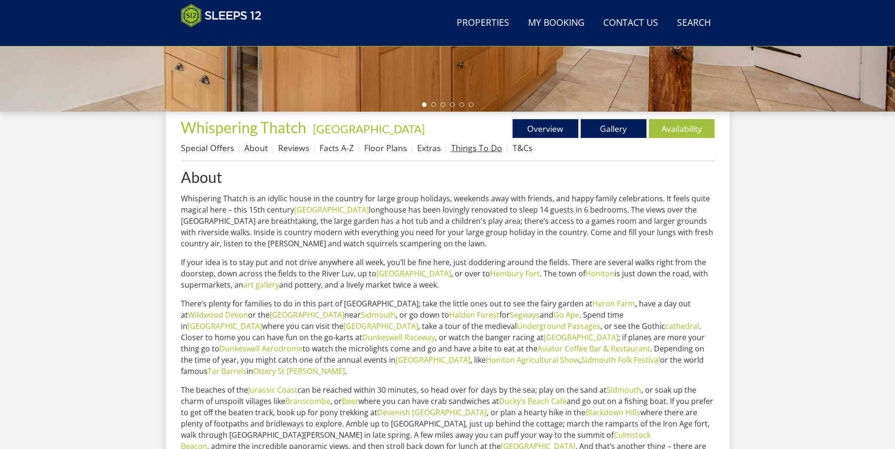
click at [470, 151] on link "Things To Do" at bounding box center [476, 147] width 51 height 11
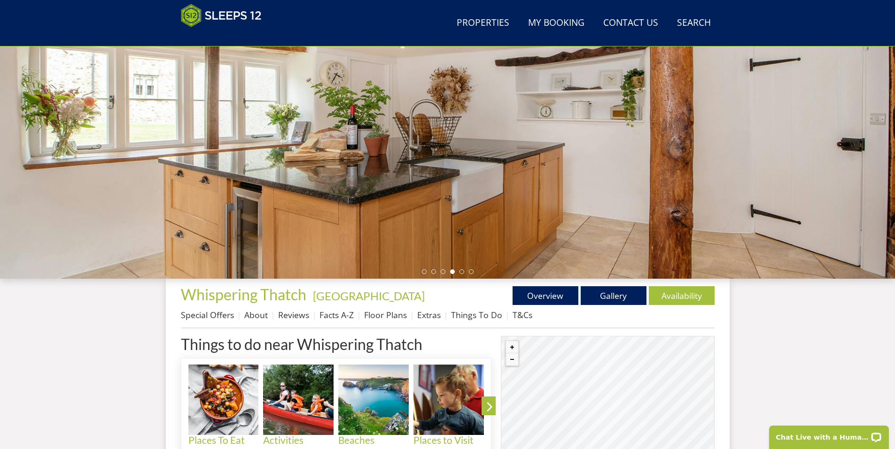
scroll to position [153, 0]
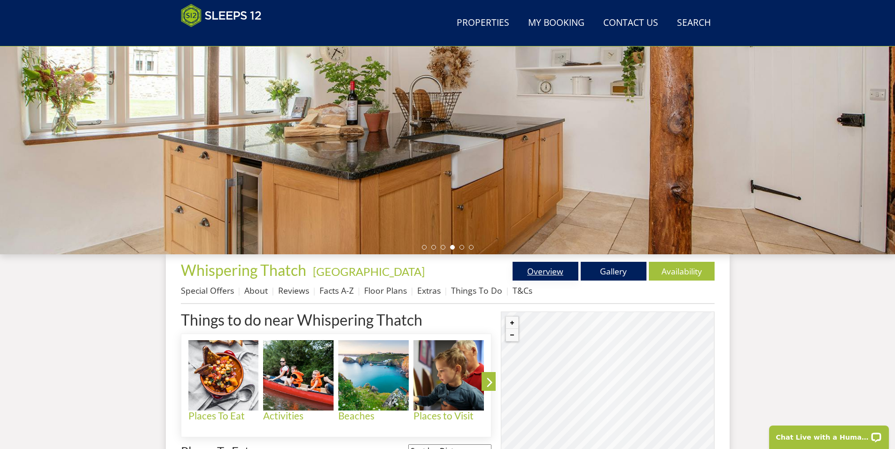
click at [548, 274] on link "Overview" at bounding box center [545, 271] width 66 height 19
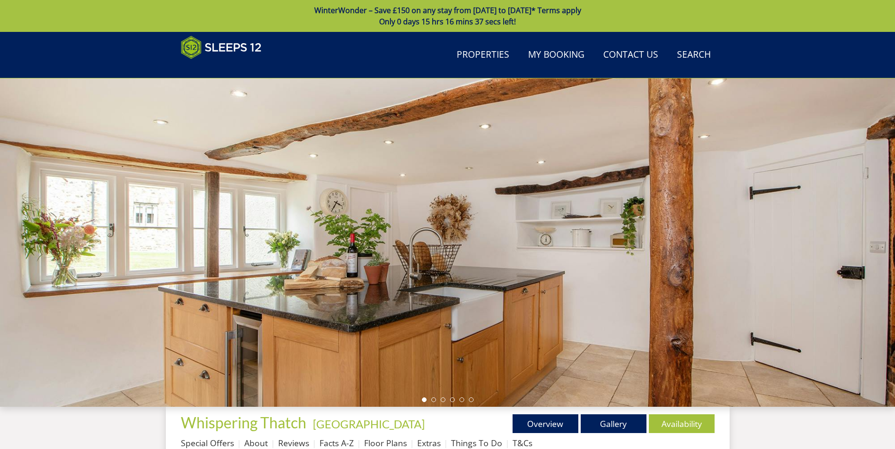
scroll to position [153, 0]
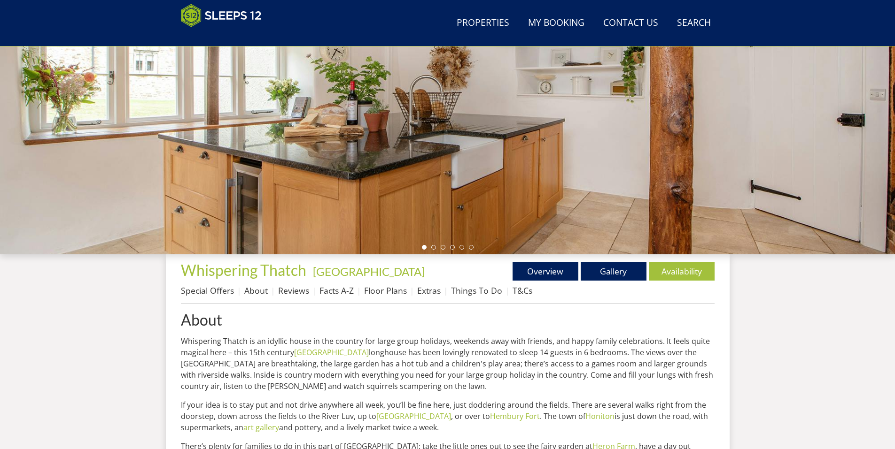
scroll to position [295, 0]
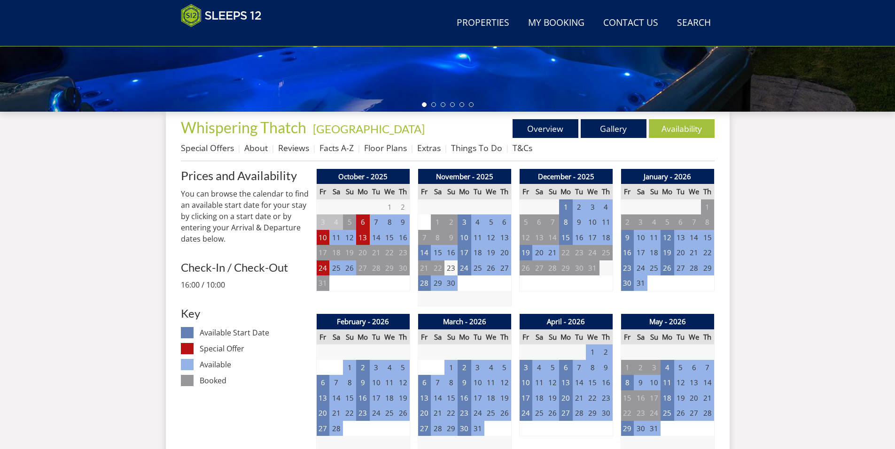
scroll to position [220, 0]
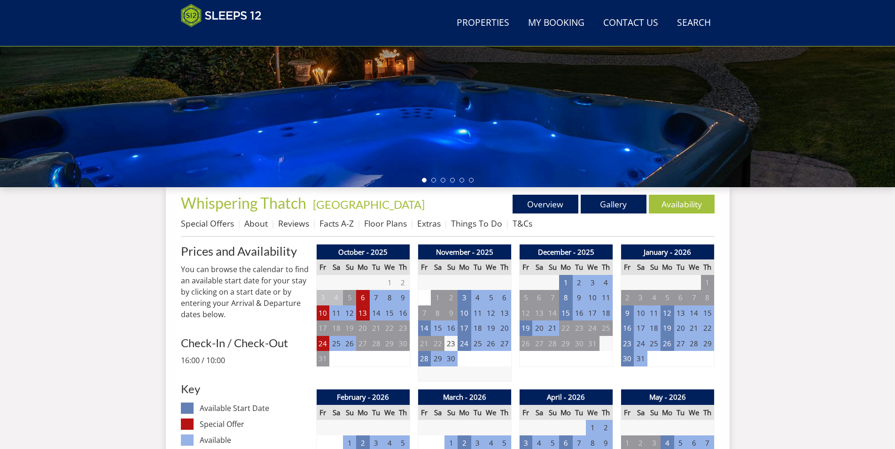
scroll to position [277, 0]
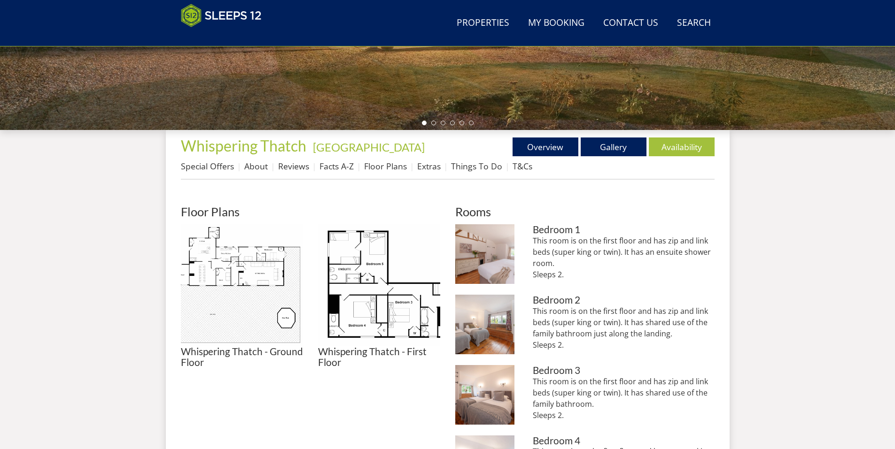
scroll to position [155, 0]
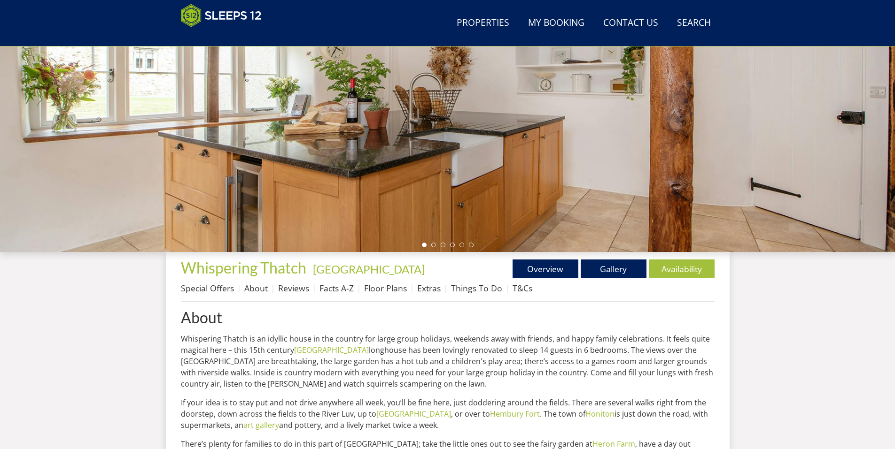
scroll to position [215, 0]
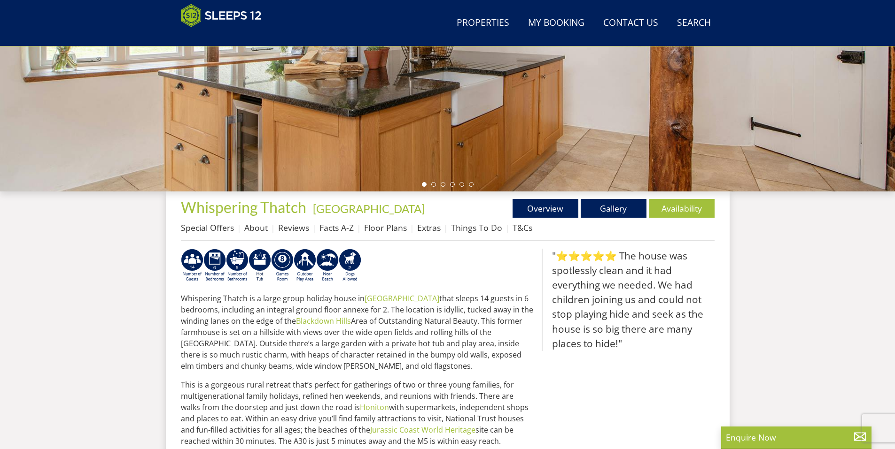
scroll to position [48, 0]
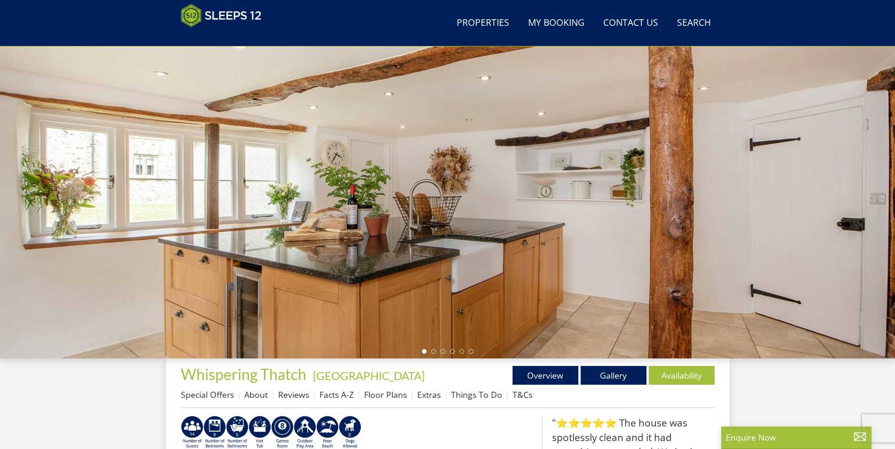
select select "6"
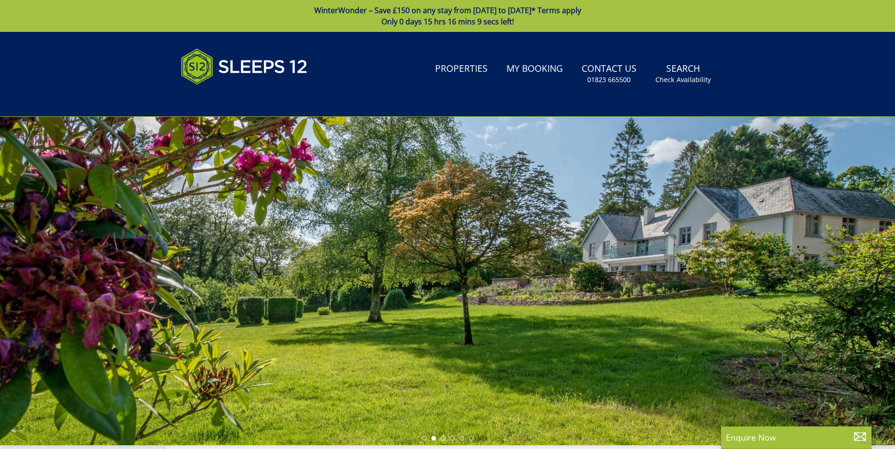
select select "10"
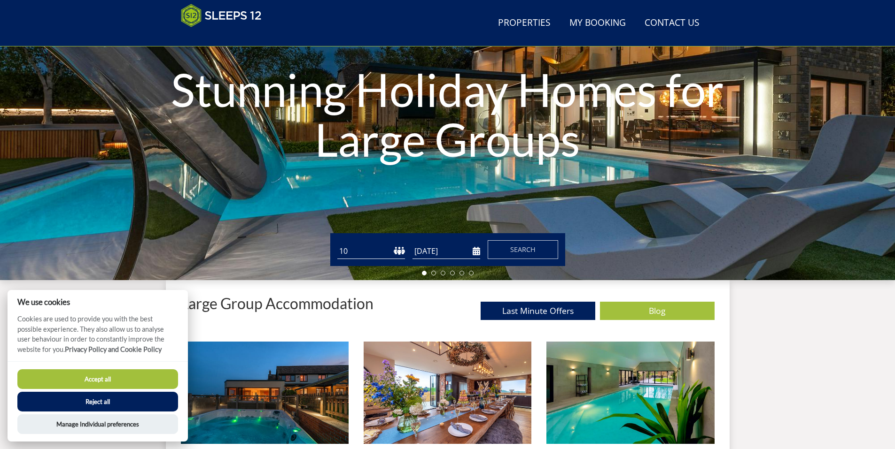
scroll to position [152, 0]
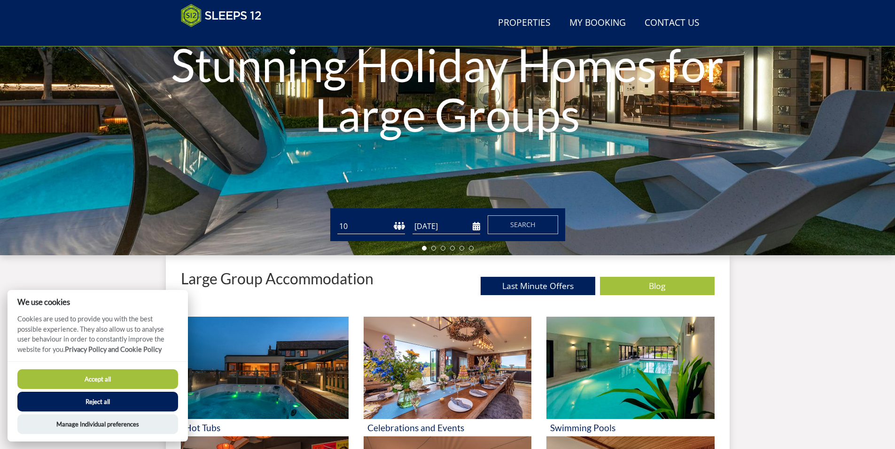
click at [83, 399] on button "Reject all" at bounding box center [97, 402] width 161 height 20
click at [101, 403] on button "Reject all" at bounding box center [97, 402] width 161 height 20
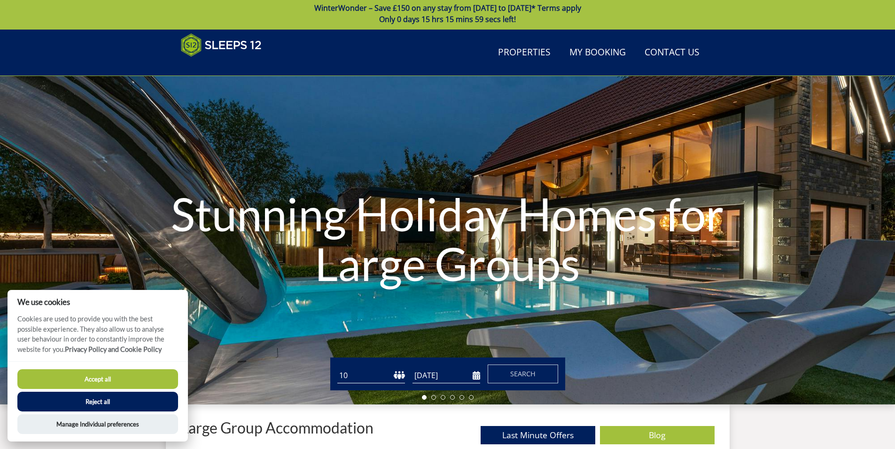
scroll to position [0, 0]
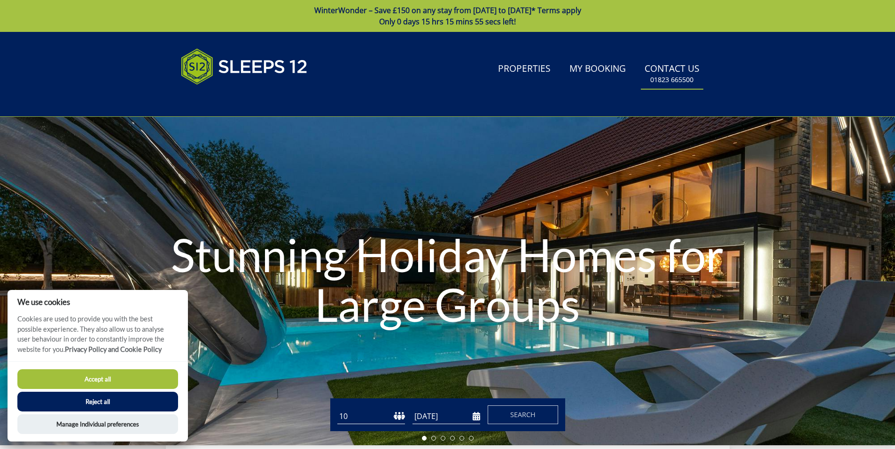
click at [677, 87] on link "Contact Us [PHONE_NUMBER]" at bounding box center [672, 74] width 62 height 31
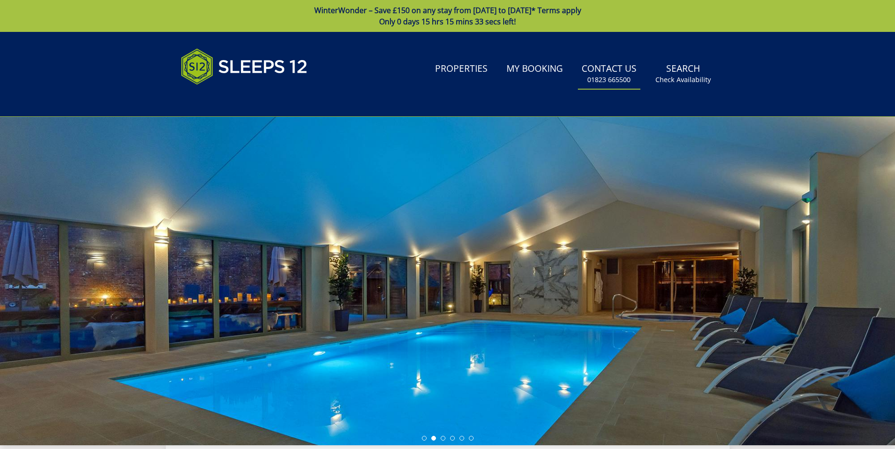
select select "10"
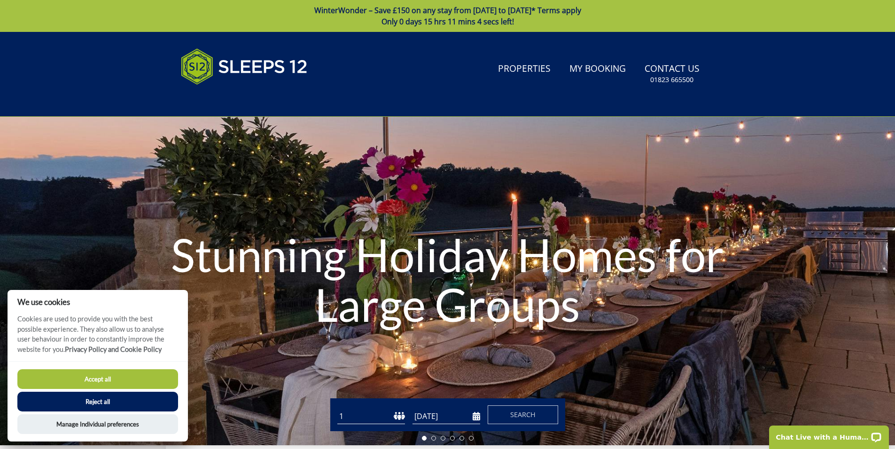
click at [108, 402] on button "Reject all" at bounding box center [97, 402] width 161 height 20
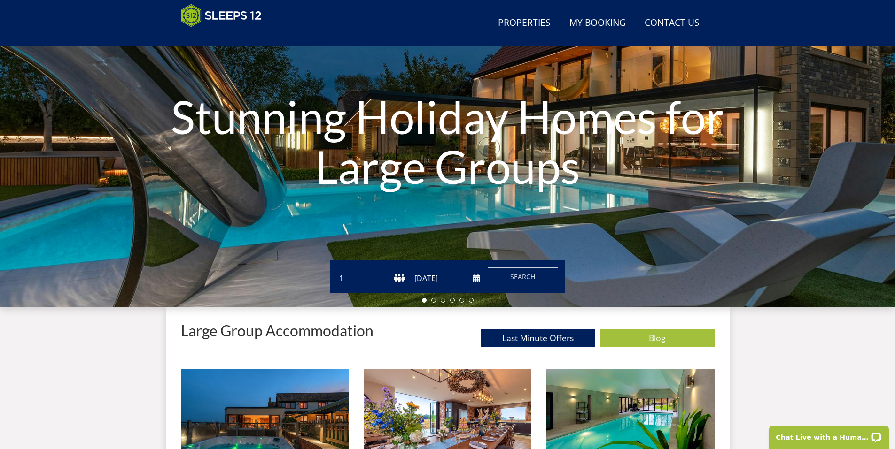
click at [401, 281] on select "1 2 3 4 5 6 7 8 9 10 11 12 13 14 15 16 17 18 19 20 21 22 23 24 25 26 27 28 29 3…" at bounding box center [371, 278] width 68 height 15
select select "10"
click at [337, 271] on select "1 2 3 4 5 6 7 8 9 10 11 12 13 14 15 16 17 18 19 20 21 22 23 24 25 26 27 28 29 3…" at bounding box center [371, 278] width 68 height 15
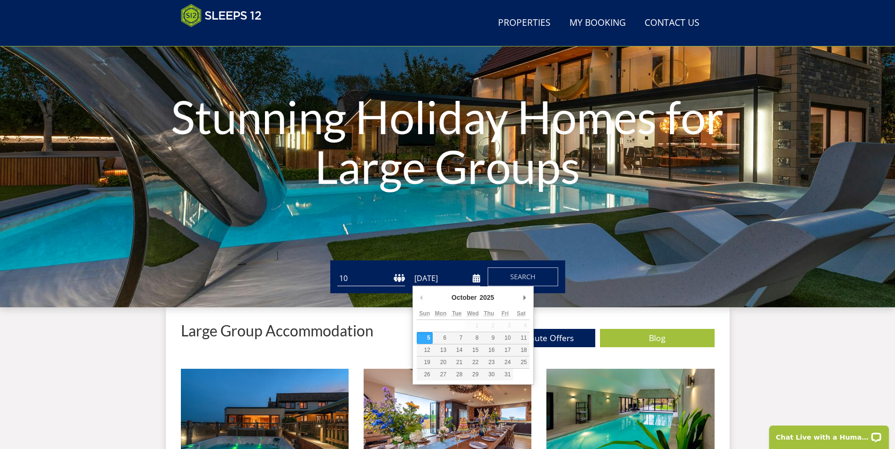
click at [476, 280] on input "[DATE]" at bounding box center [446, 278] width 68 height 15
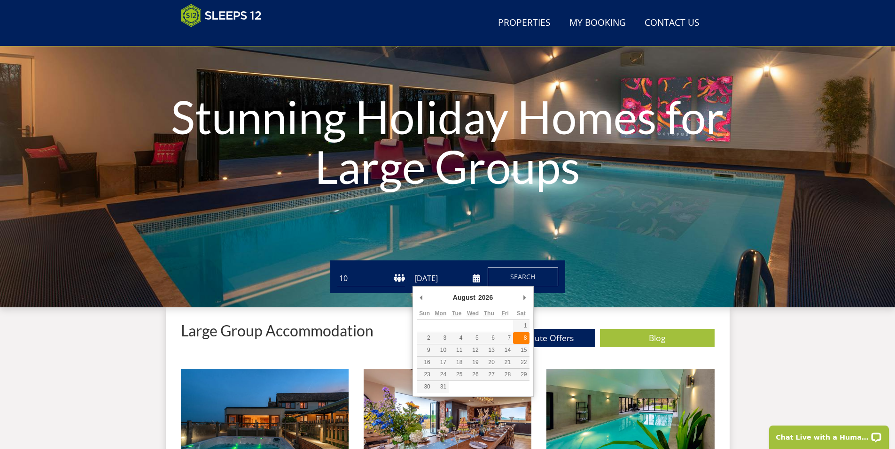
type input "[DATE]"
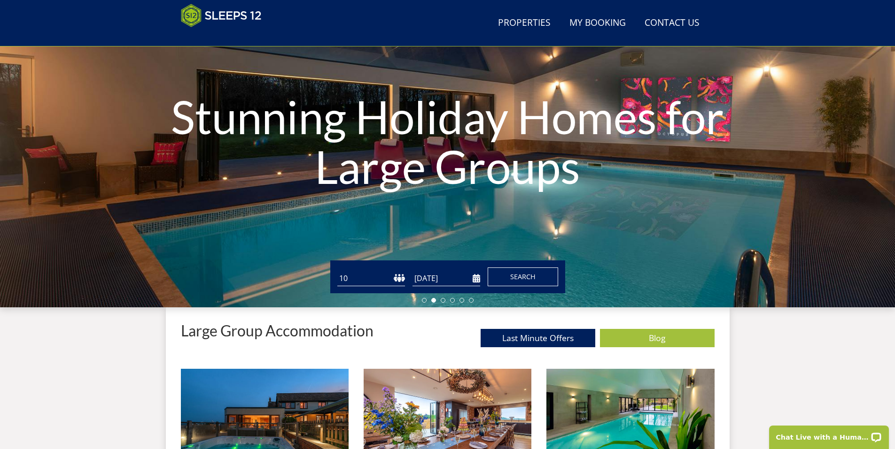
click at [522, 276] on span "Search" at bounding box center [522, 276] width 25 height 9
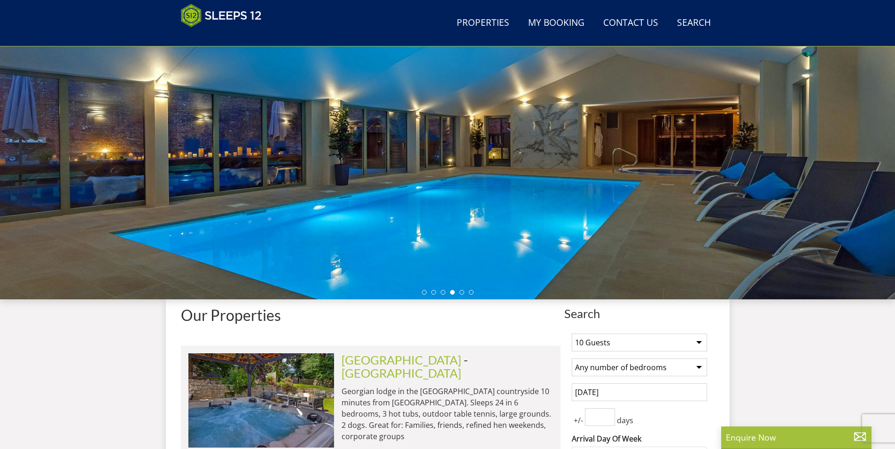
scroll to position [153, 0]
